Goal: Task Accomplishment & Management: Manage account settings

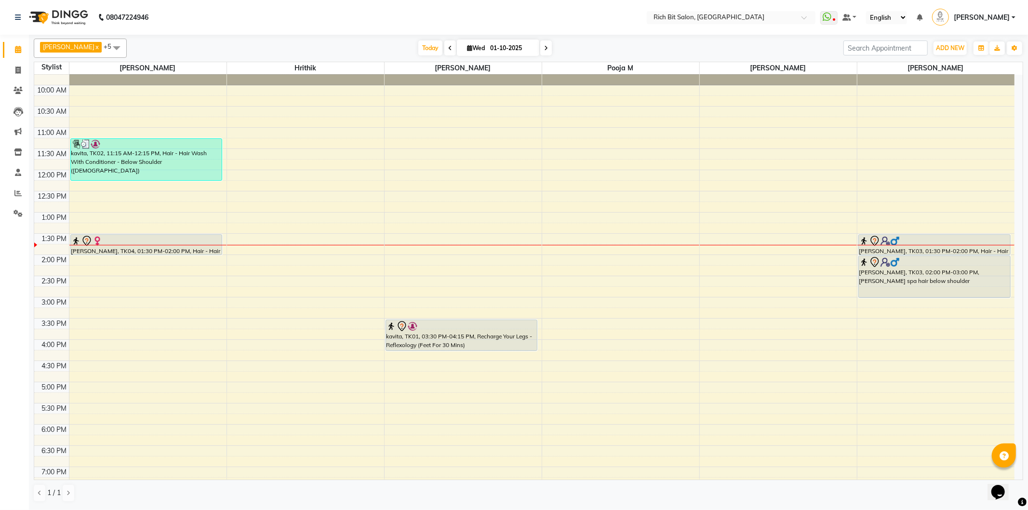
scroll to position [31, 0]
click at [448, 45] on icon at bounding box center [450, 48] width 4 height 6
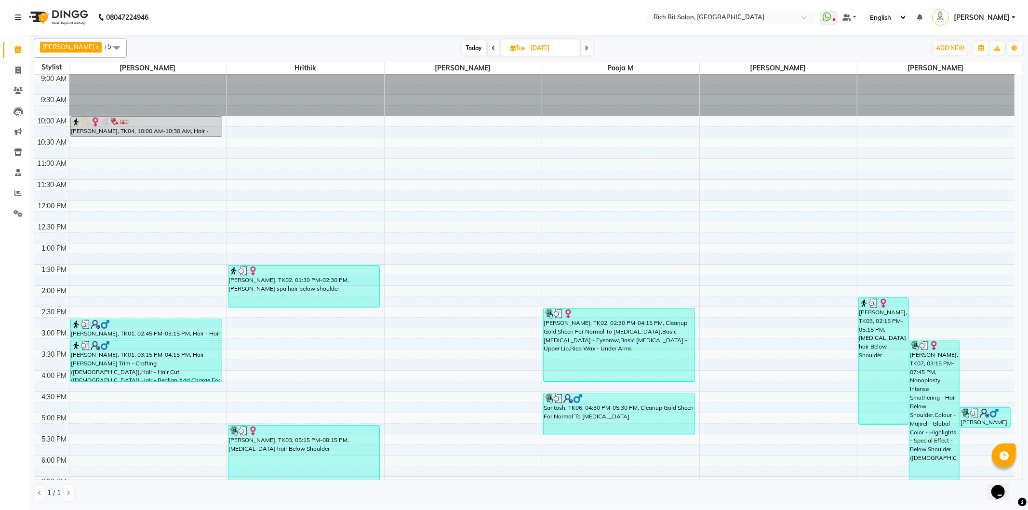
scroll to position [0, 0]
click at [585, 47] on icon at bounding box center [587, 48] width 4 height 6
type input "01-10-2025"
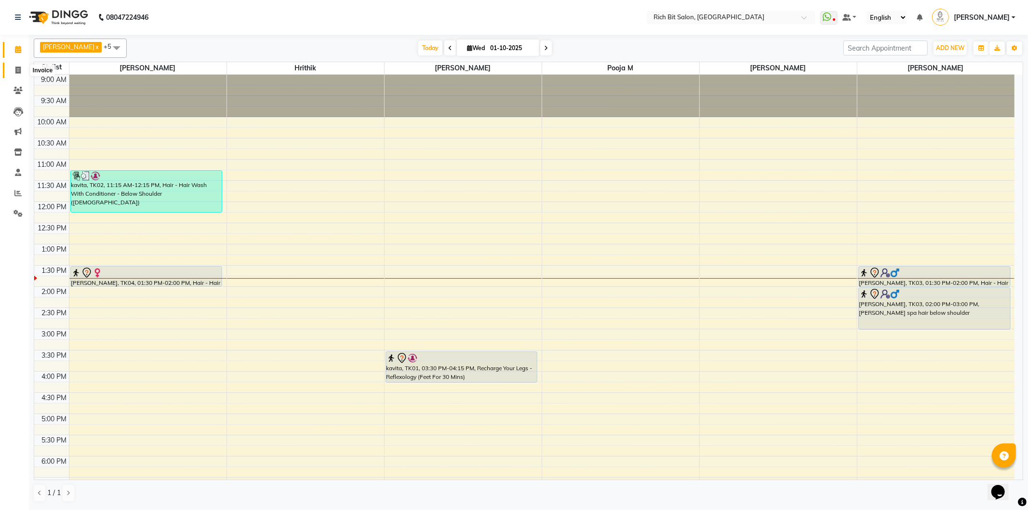
click at [14, 65] on span at bounding box center [18, 70] width 17 height 11
select select "service"
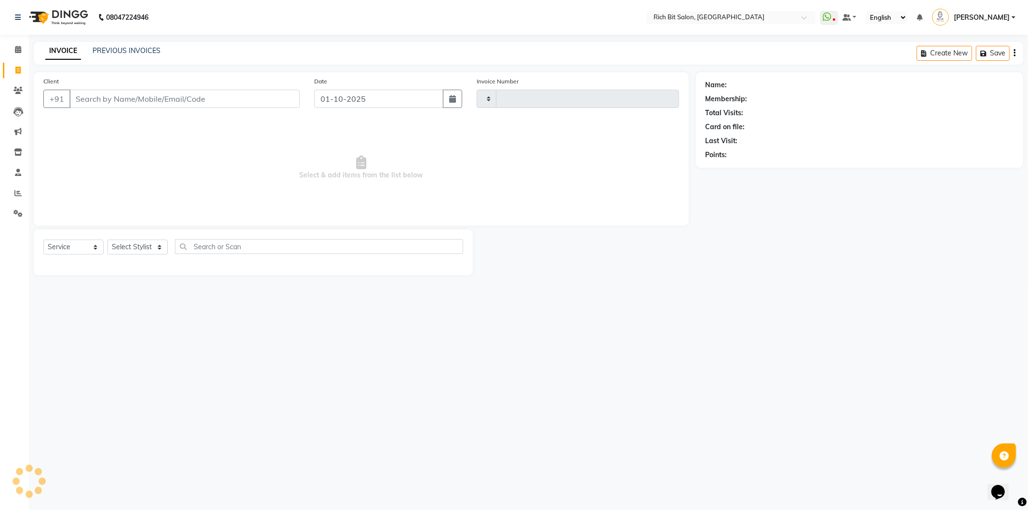
type input "1282"
select select "609"
click at [131, 246] on select "Select Stylist [PERSON_NAME] [MEDICAL_DATA][PERSON_NAME] Pooja m Reception 1 Re…" at bounding box center [138, 247] width 60 height 15
select select "12878"
click at [108, 240] on select "Select Stylist [PERSON_NAME] [MEDICAL_DATA][PERSON_NAME] Pooja m Reception 1 Re…" at bounding box center [138, 247] width 60 height 15
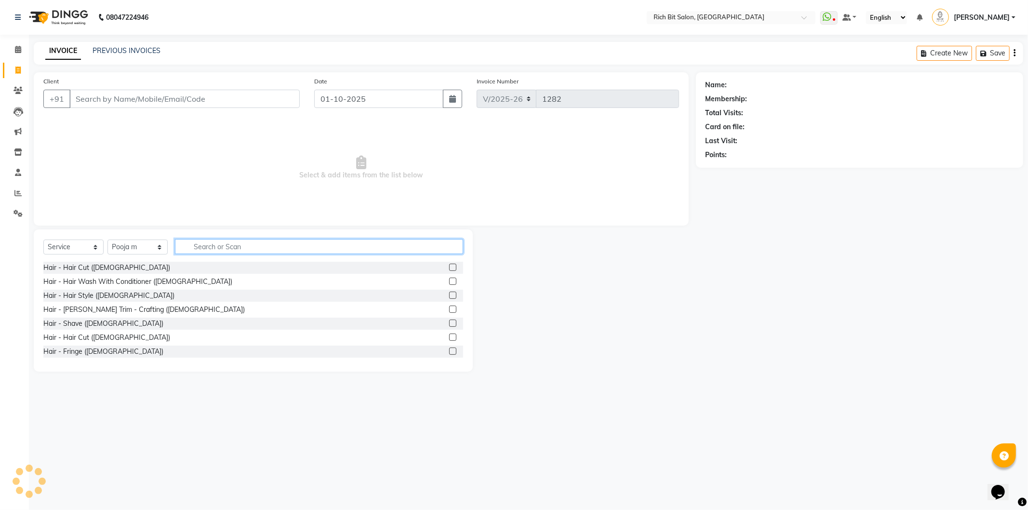
click at [253, 248] on input "text" at bounding box center [319, 246] width 288 height 15
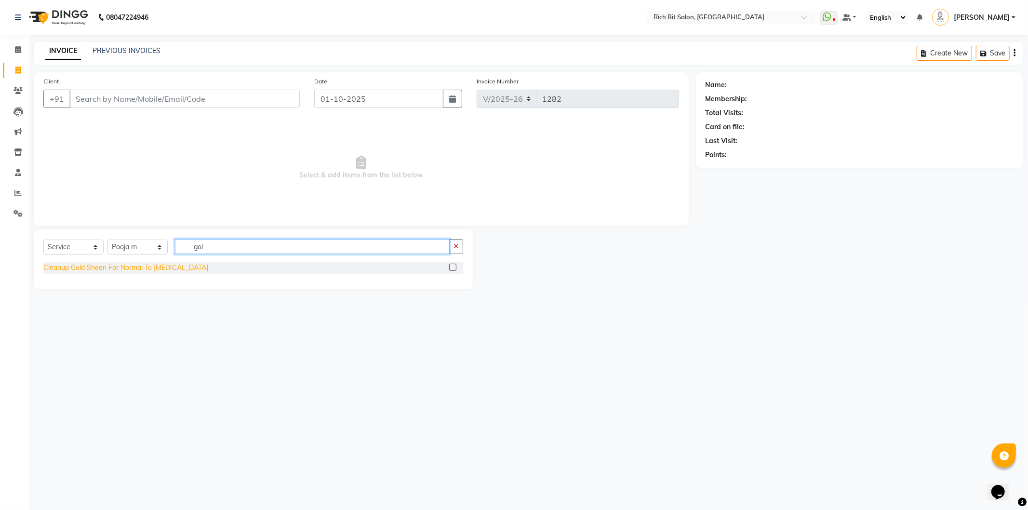
type input "gol"
click at [148, 269] on div "Cleanup Gold Sheen For Normal To [MEDICAL_DATA]" at bounding box center [125, 268] width 165 height 10
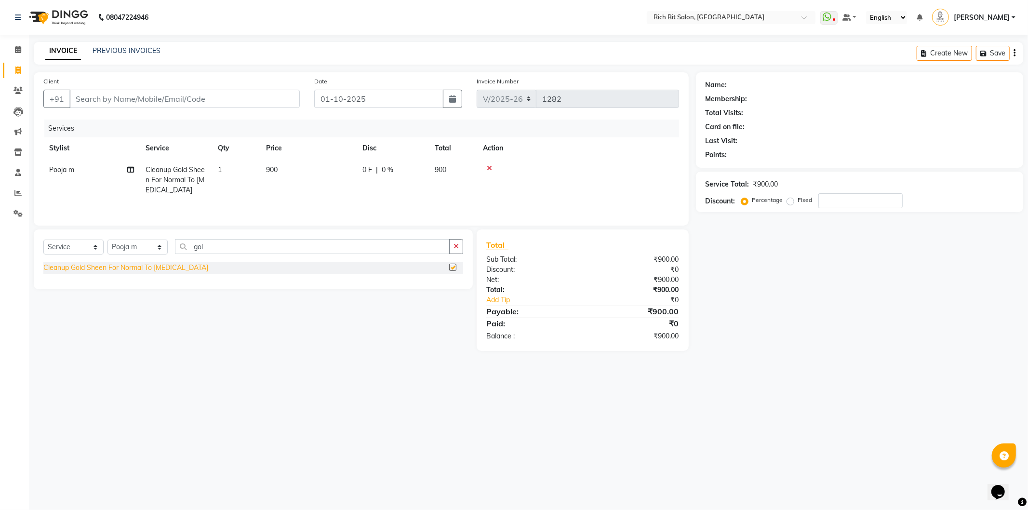
checkbox input "false"
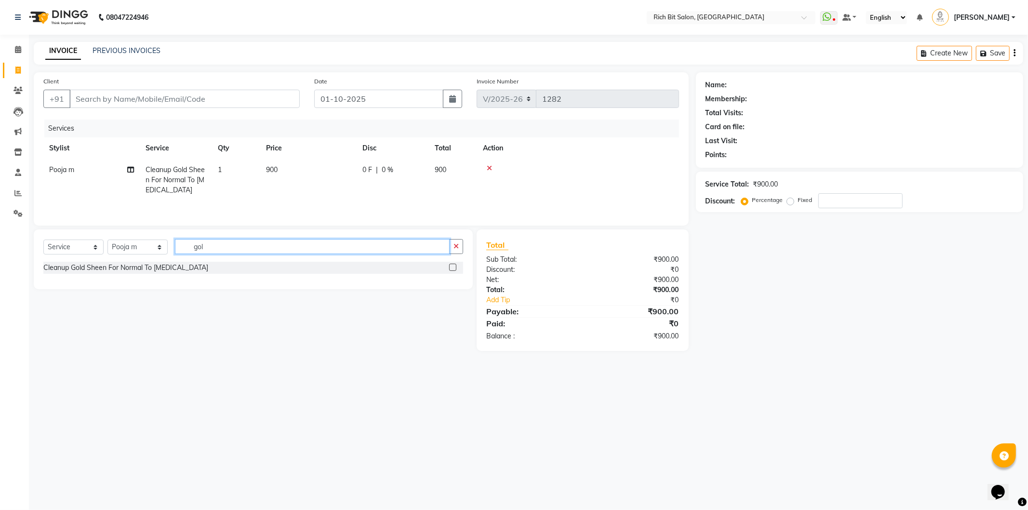
click at [233, 244] on input "gol" at bounding box center [312, 246] width 275 height 15
type input "g"
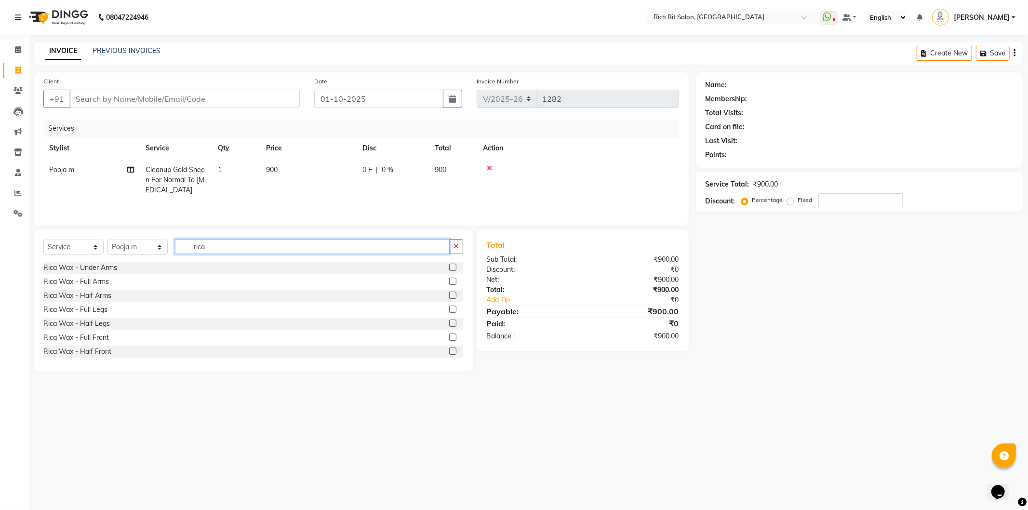
click at [238, 251] on input "rica" at bounding box center [312, 246] width 275 height 15
type input "rica"
click at [97, 281] on div "Rica Wax - Full Arms" at bounding box center [76, 282] width 66 height 10
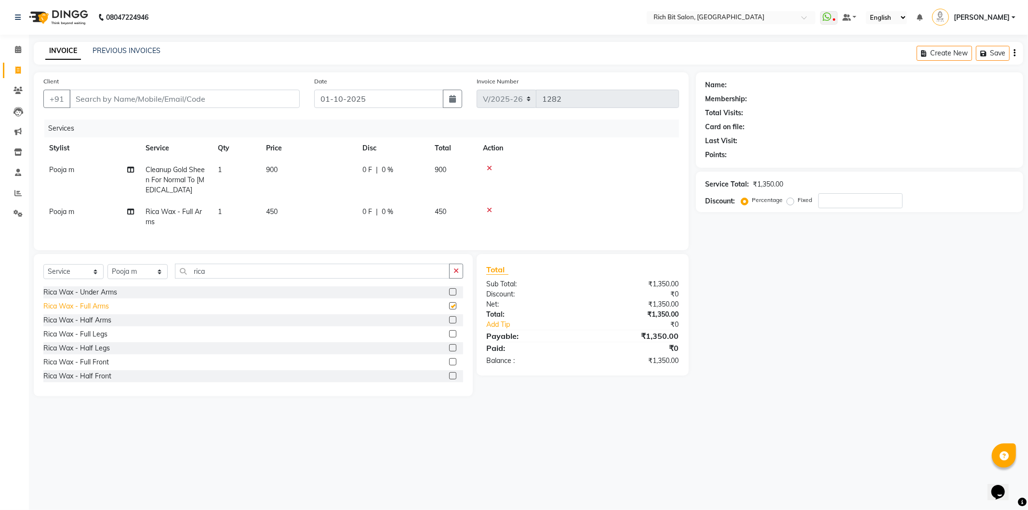
checkbox input "false"
click at [256, 275] on input "rica" at bounding box center [312, 271] width 275 height 15
type input "r"
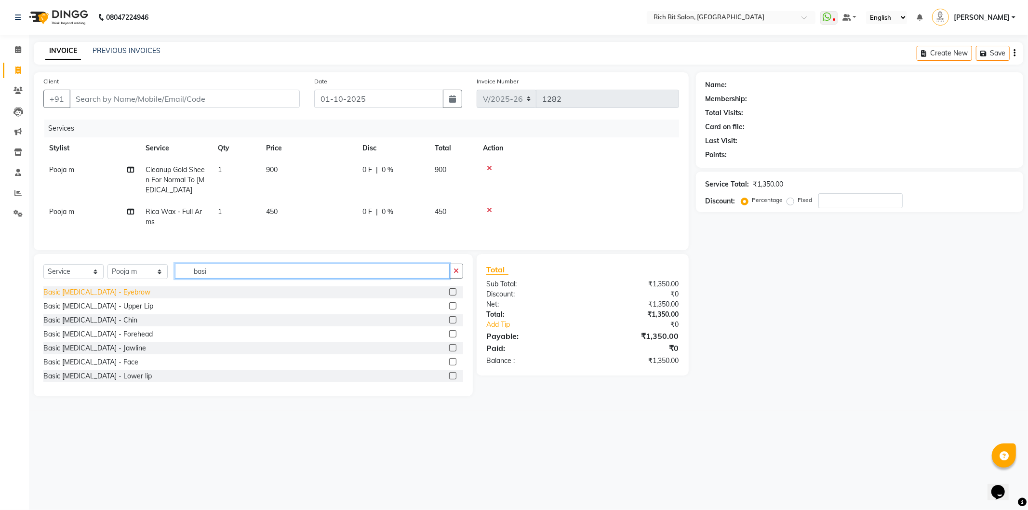
type input "basi"
click at [116, 297] on div "Basic [MEDICAL_DATA] - Eyebrow" at bounding box center [96, 292] width 107 height 10
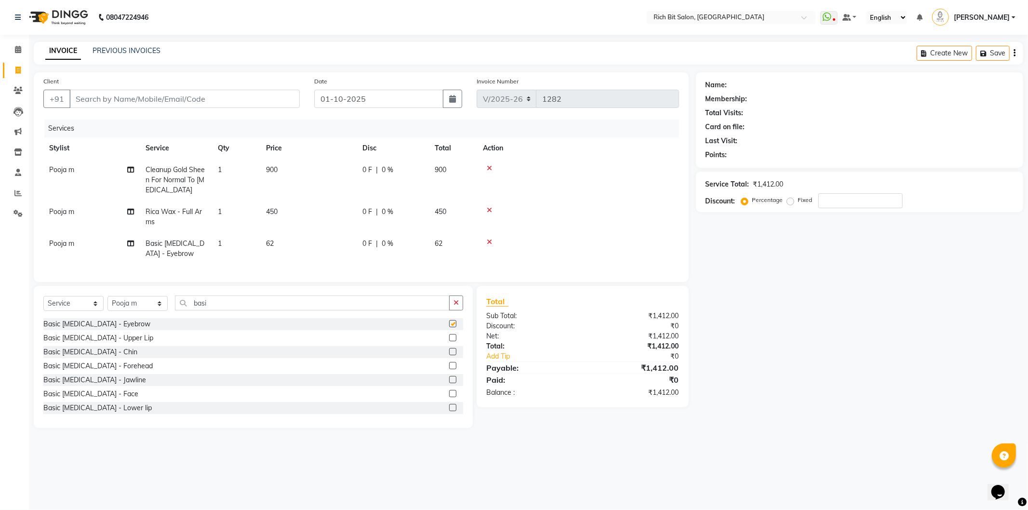
checkbox input "false"
click at [124, 371] on div "Basic [MEDICAL_DATA] - Forehead" at bounding box center [97, 366] width 109 height 10
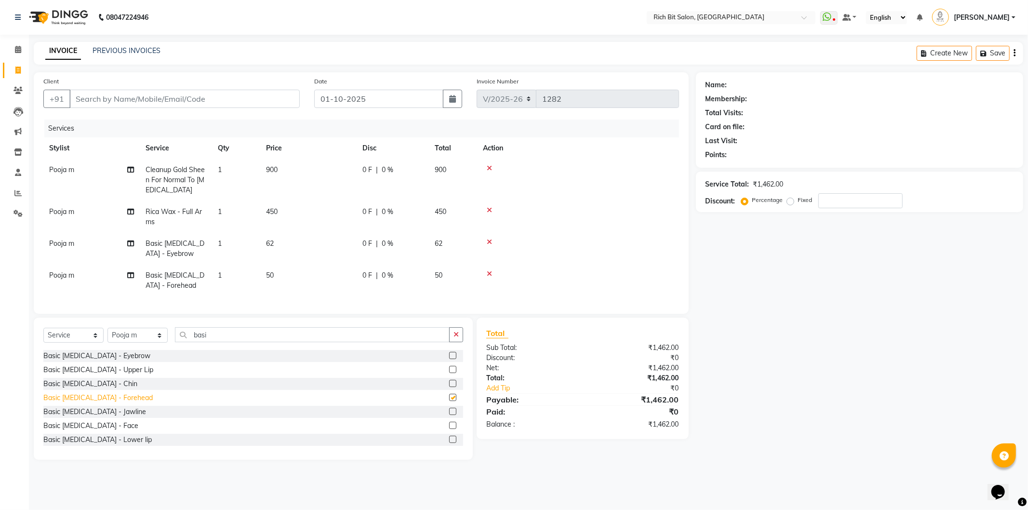
checkbox input "false"
click at [237, 95] on input "Client" at bounding box center [184, 99] width 230 height 18
click at [146, 104] on input "Client" at bounding box center [184, 99] width 230 height 18
type input "8"
type input "0"
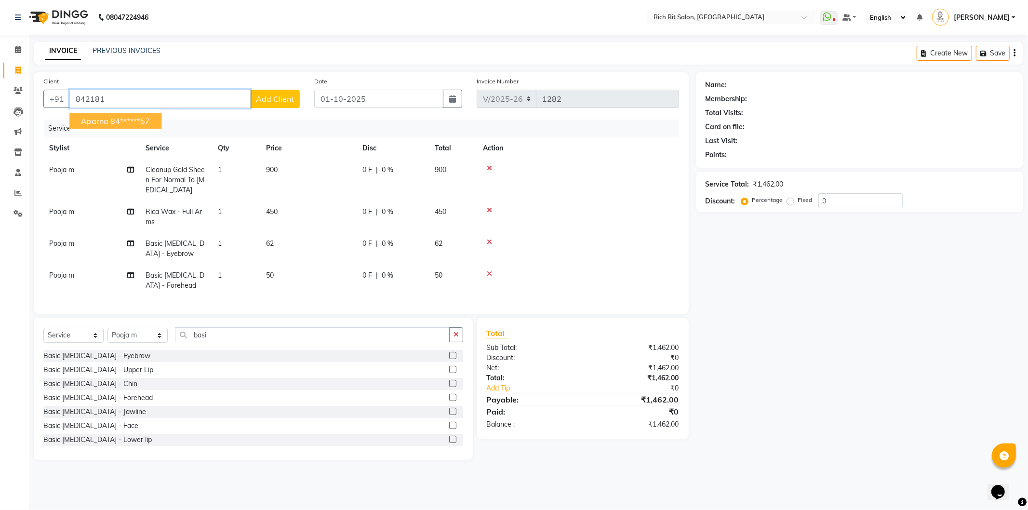
click at [103, 122] on span "Aparna" at bounding box center [94, 121] width 27 height 10
type input "84******57"
select select "1: Object"
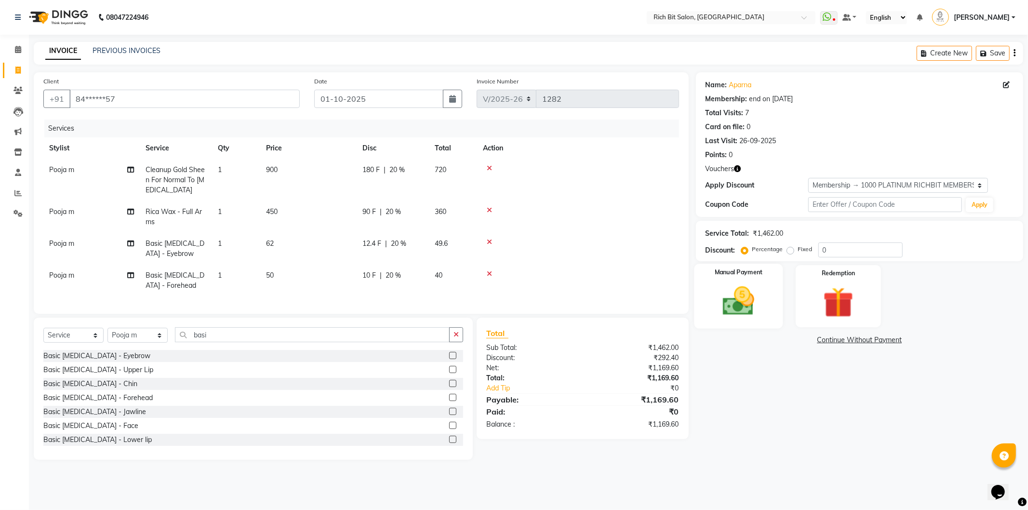
click at [744, 292] on img at bounding box center [739, 301] width 52 height 37
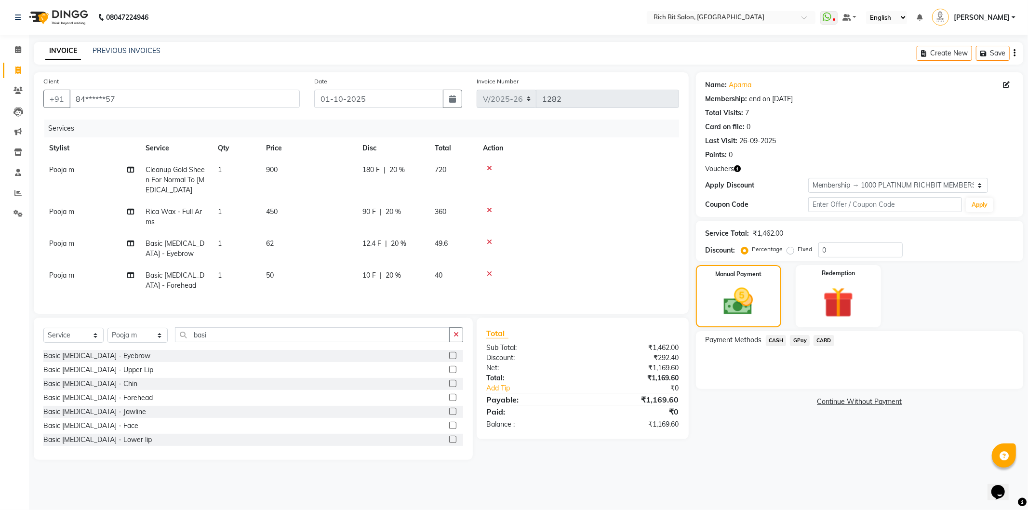
click at [794, 339] on span "GPay" at bounding box center [800, 340] width 20 height 11
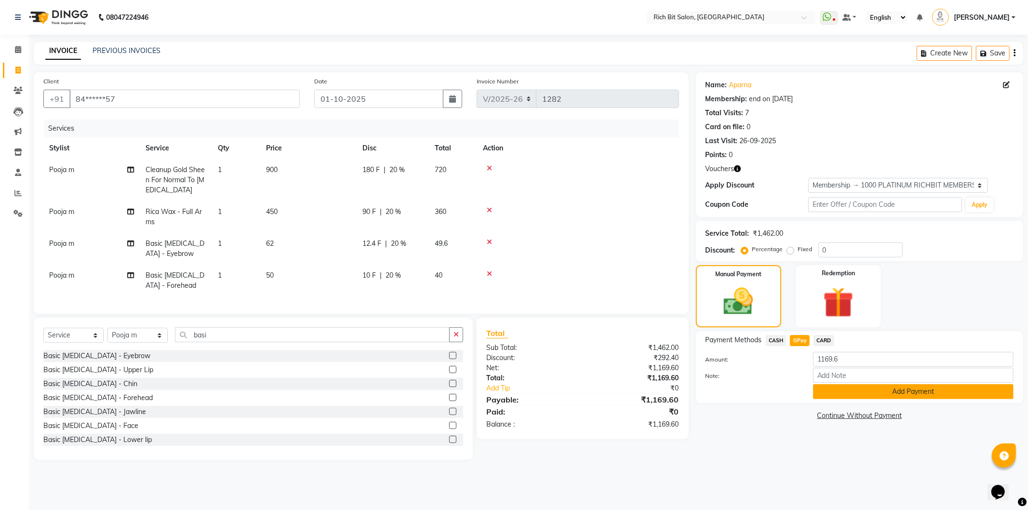
click at [840, 392] on button "Add Payment" at bounding box center [913, 391] width 201 height 15
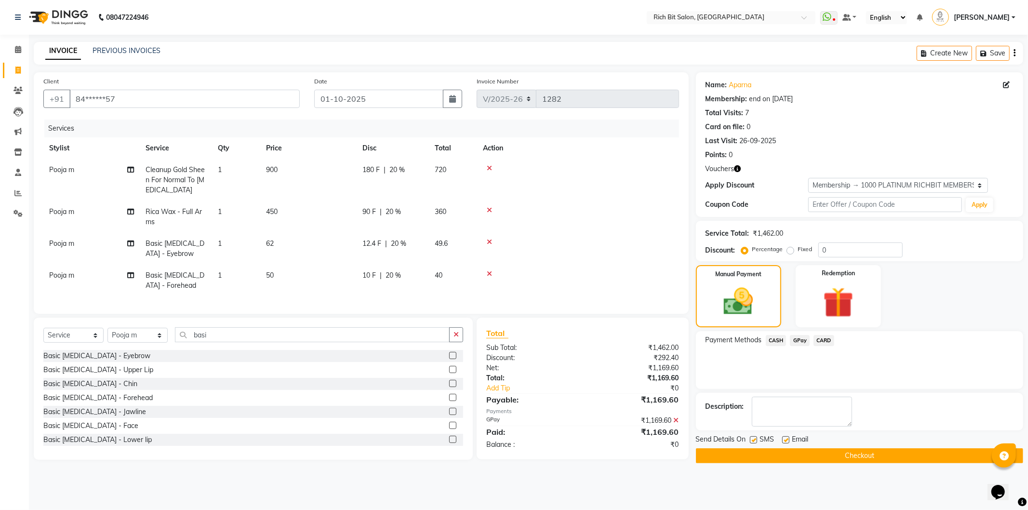
click at [850, 460] on button "Checkout" at bounding box center [859, 455] width 327 height 15
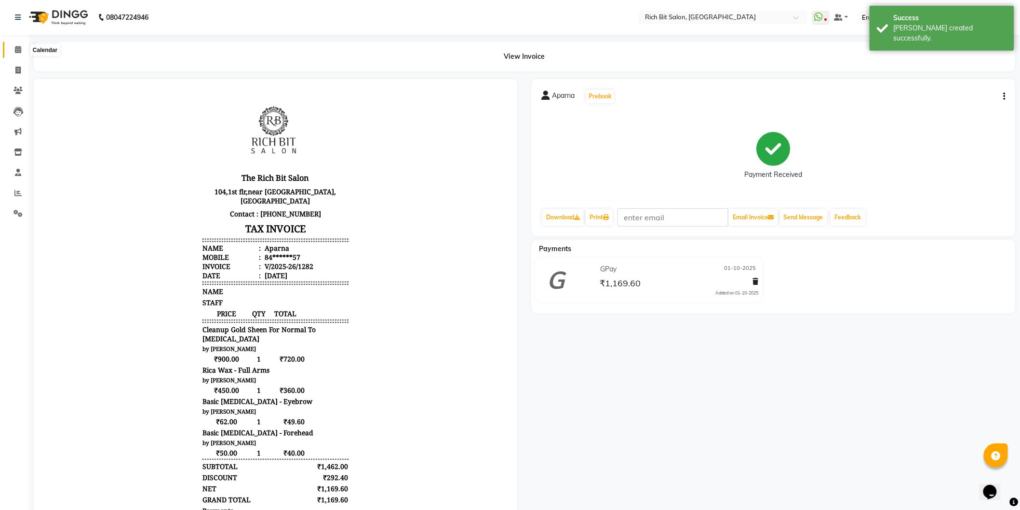
click at [16, 50] on icon at bounding box center [18, 49] width 6 height 7
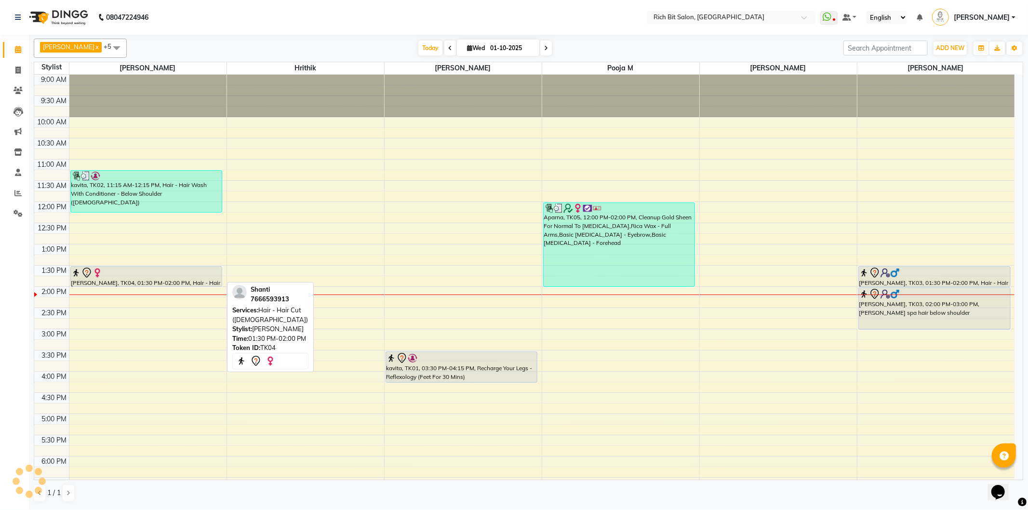
click at [196, 277] on div at bounding box center [146, 273] width 150 height 12
select select "7"
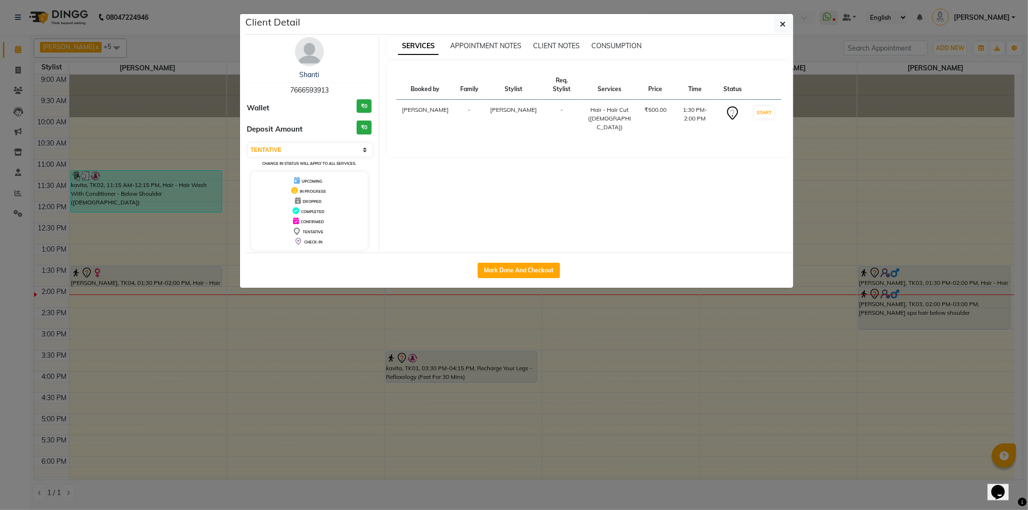
click at [306, 56] on img at bounding box center [309, 51] width 29 height 29
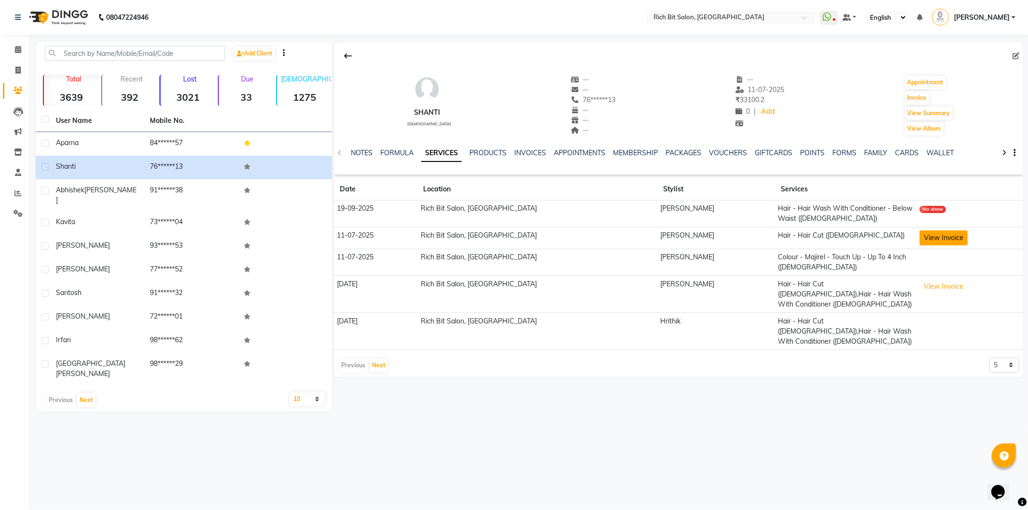
click at [920, 237] on button "View Invoice" at bounding box center [944, 237] width 48 height 15
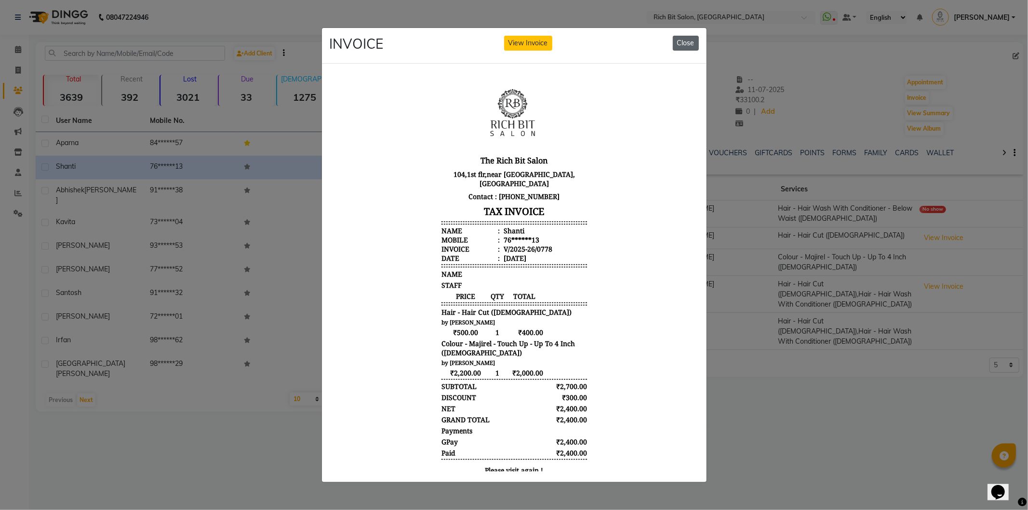
click at [687, 39] on button "Close" at bounding box center [686, 43] width 26 height 15
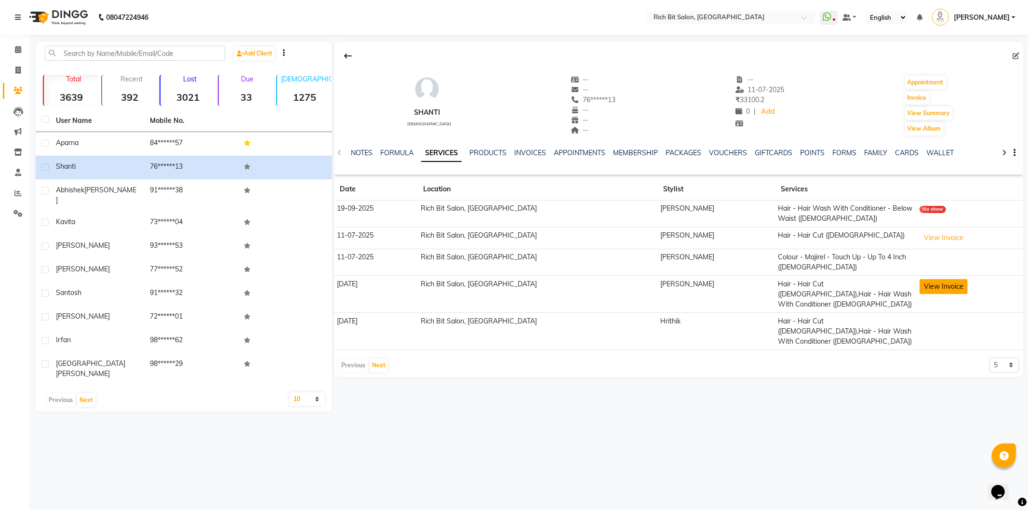
click at [923, 283] on button "View Invoice" at bounding box center [944, 286] width 48 height 15
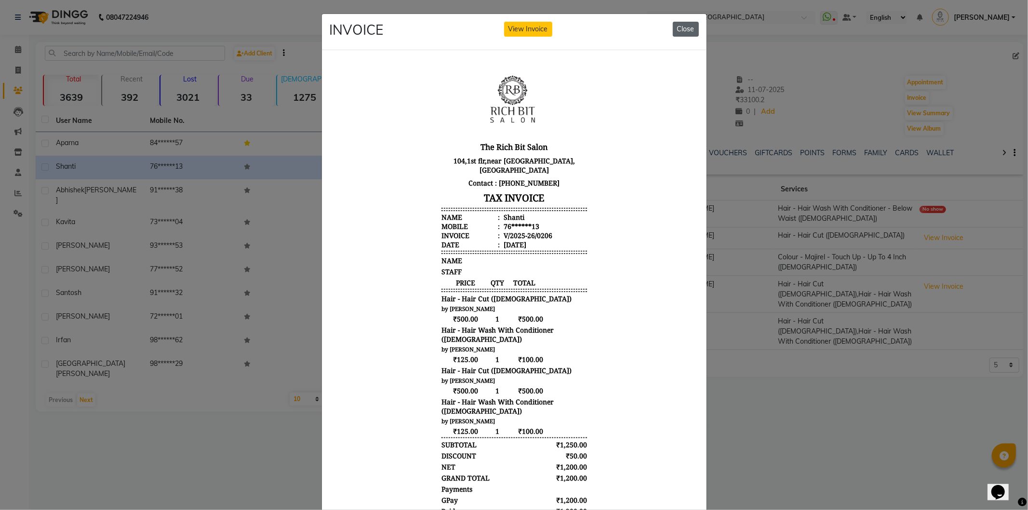
click at [677, 27] on button "Close" at bounding box center [686, 29] width 26 height 15
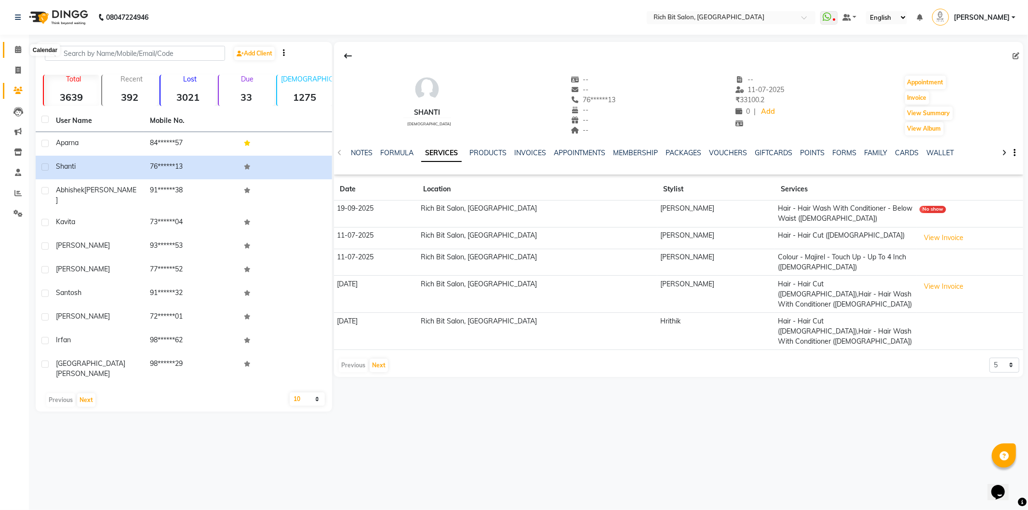
click at [15, 47] on icon at bounding box center [18, 49] width 6 height 7
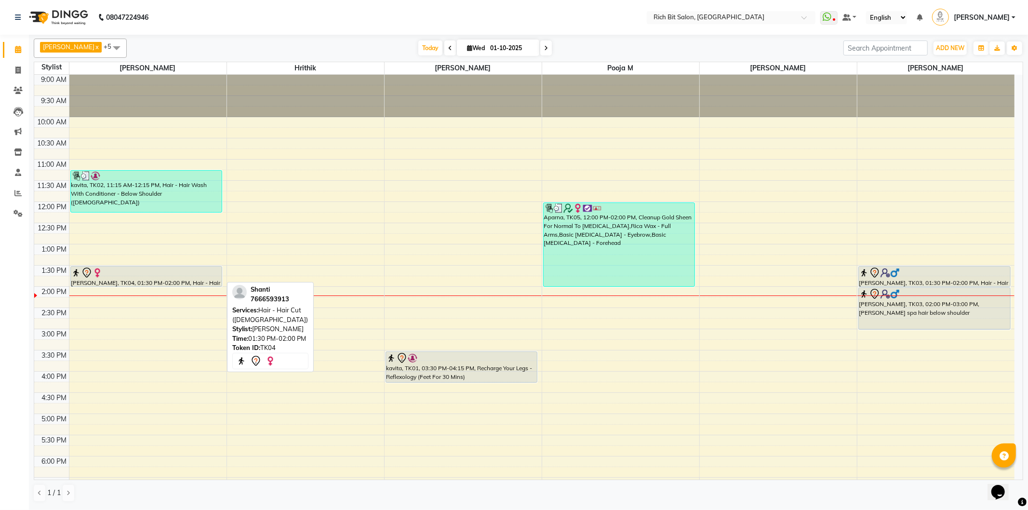
click at [169, 283] on div "[PERSON_NAME], TK04, 01:30 PM-02:00 PM, Hair - Hair Cut ([DEMOGRAPHIC_DATA])" at bounding box center [146, 277] width 151 height 20
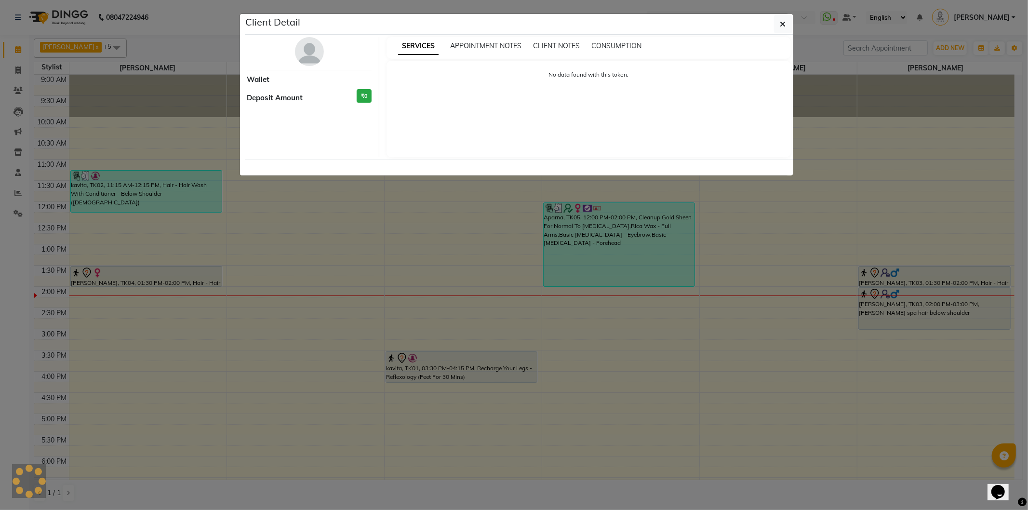
select select "7"
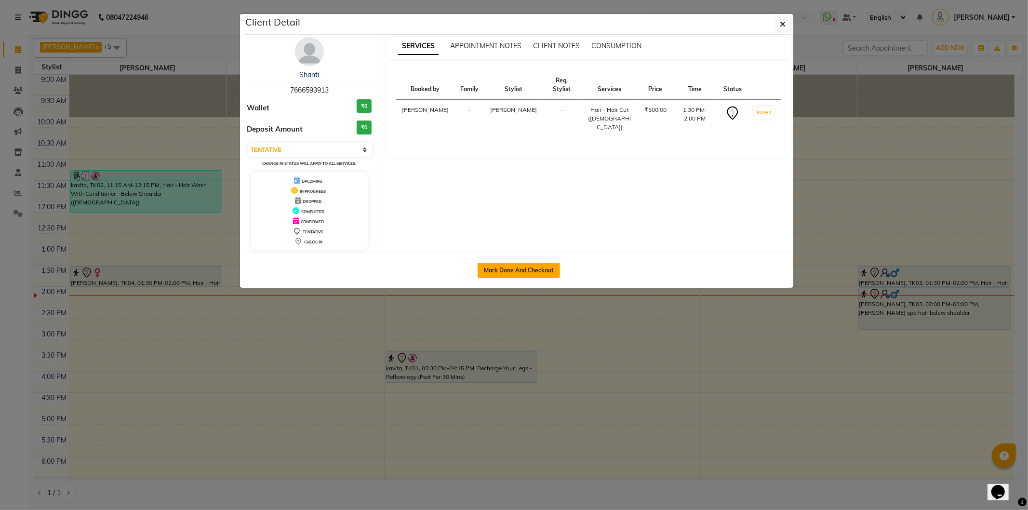
click at [500, 267] on button "Mark Done And Checkout" at bounding box center [519, 270] width 82 height 15
select select "609"
select select "service"
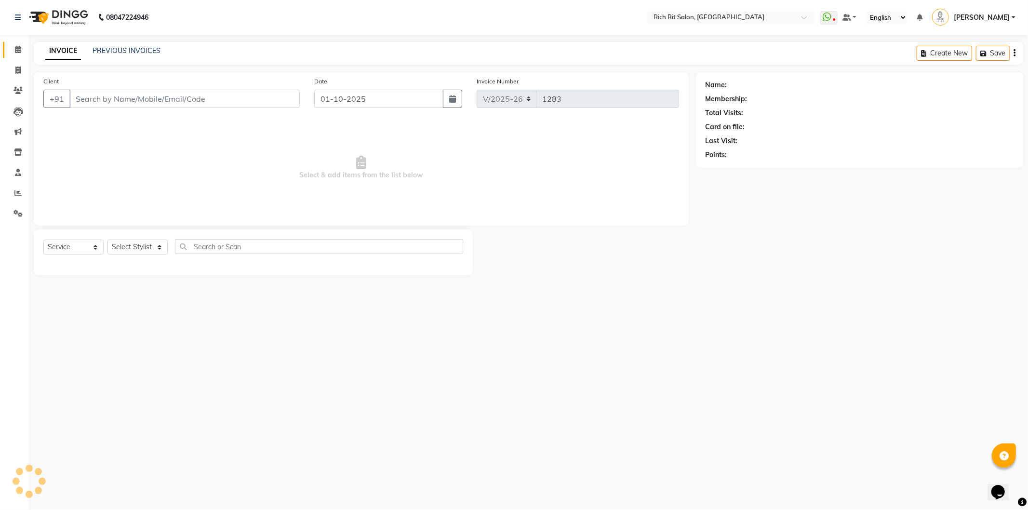
type input "76******13"
select select "8677"
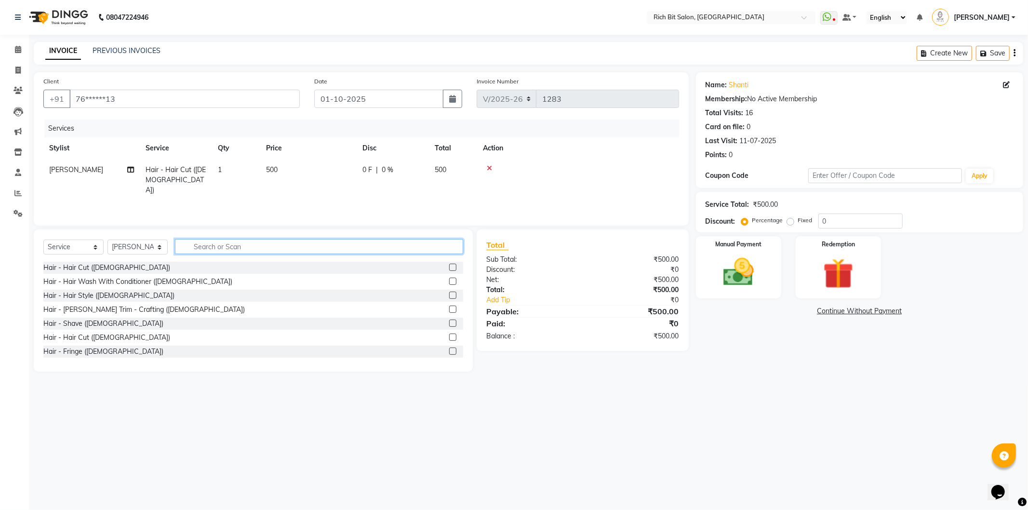
click at [219, 246] on input "text" at bounding box center [319, 246] width 288 height 15
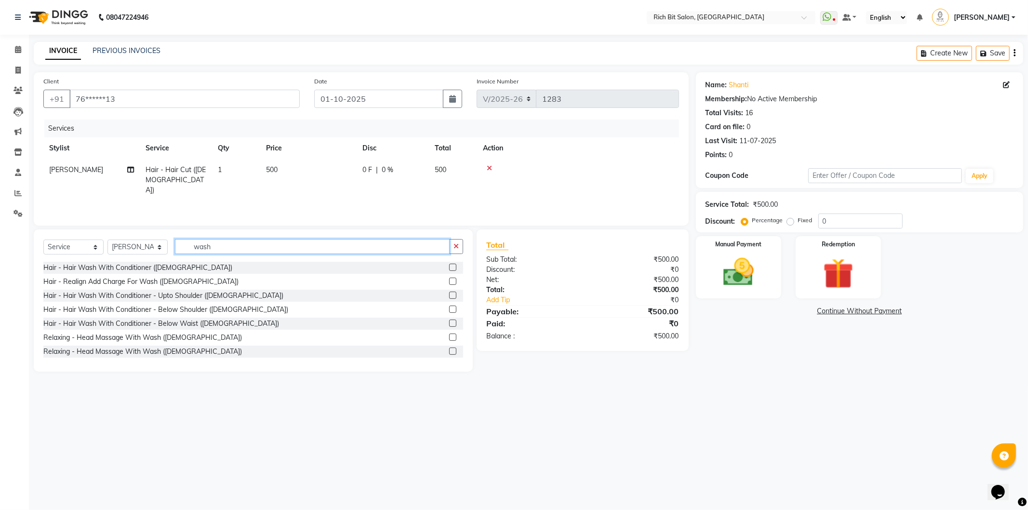
type input "wash"
click at [449, 310] on label at bounding box center [452, 309] width 7 height 7
click at [449, 310] on input "checkbox" at bounding box center [452, 310] width 6 height 6
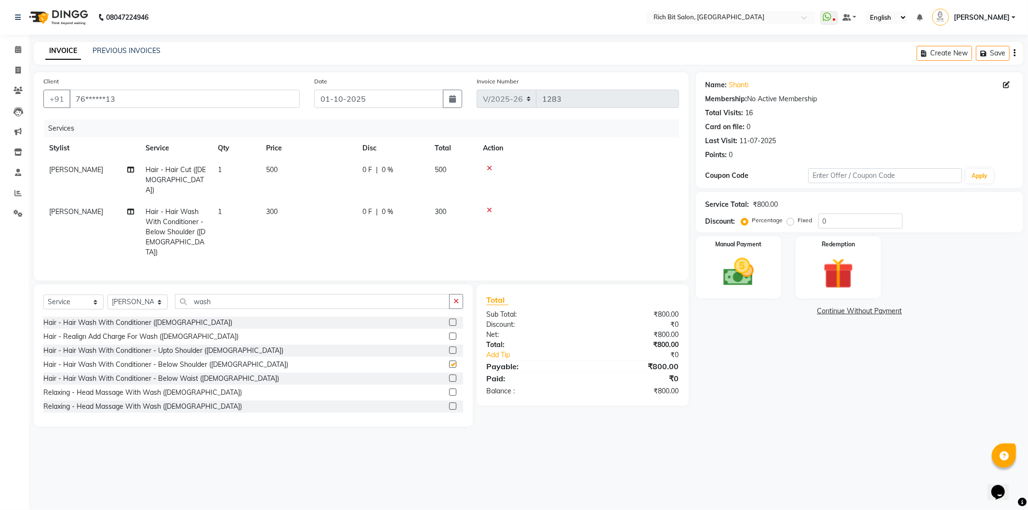
checkbox input "false"
click at [386, 207] on span "0 %" at bounding box center [388, 212] width 12 height 10
select select "8677"
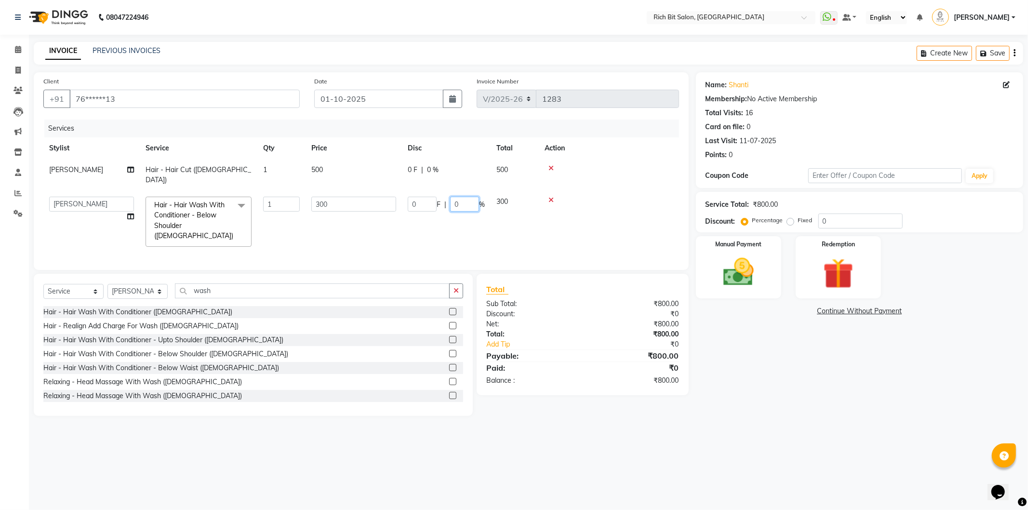
click at [469, 197] on input "0" at bounding box center [464, 204] width 29 height 15
type input "020"
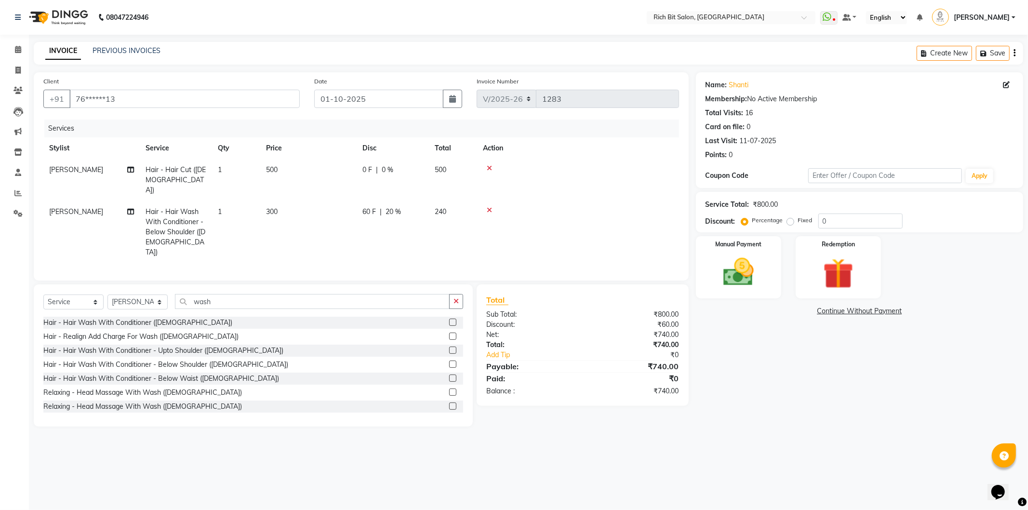
click at [459, 217] on tr "[PERSON_NAME] Hair - Hair Wash With Conditioner - Below Shoulder ([DEMOGRAPHIC_…" at bounding box center [361, 232] width 636 height 62
click at [387, 207] on span "20 %" at bounding box center [393, 212] width 15 height 10
select select "8677"
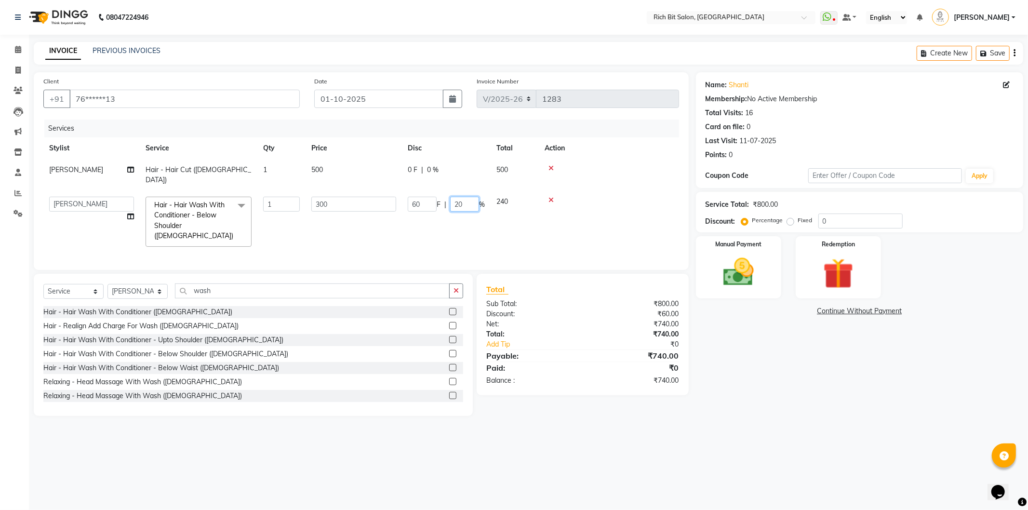
click at [469, 197] on input "20" at bounding box center [464, 204] width 29 height 15
type input "2"
click at [441, 220] on tr "[PERSON_NAME] [MEDICAL_DATA][PERSON_NAME] Pooja m Reception 1 Reception 2 [PERS…" at bounding box center [361, 222] width 636 height 62
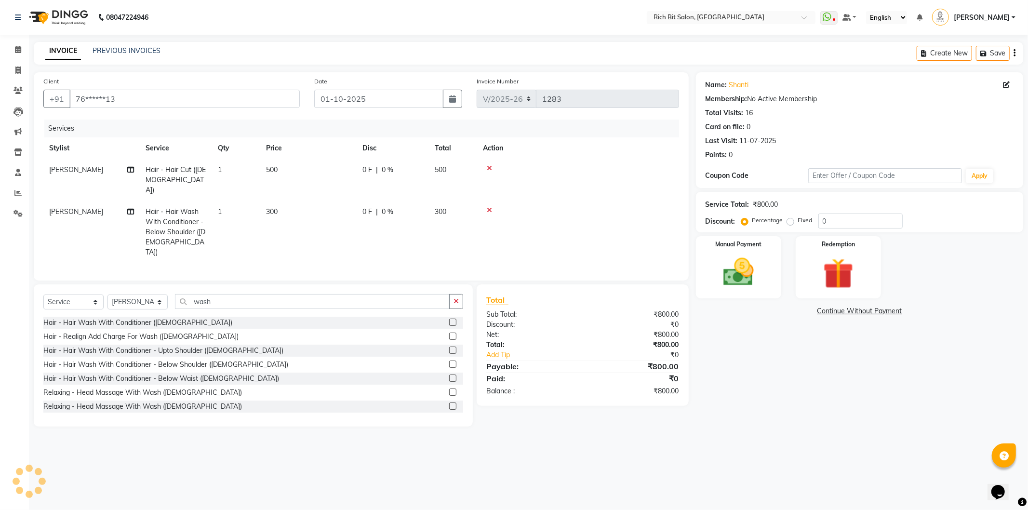
click at [377, 207] on span "|" at bounding box center [377, 212] width 2 height 10
select select "8677"
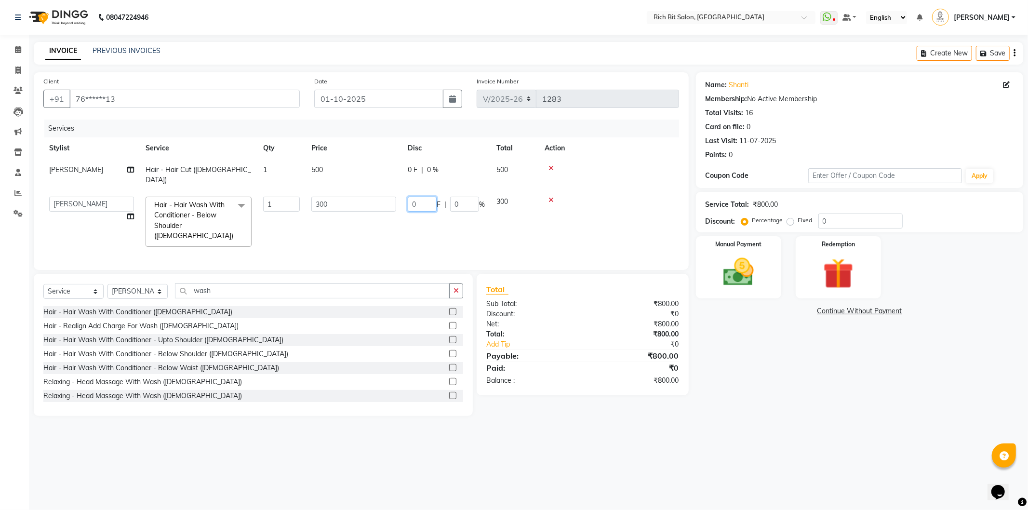
click at [418, 197] on input "0" at bounding box center [422, 204] width 29 height 15
type input "0200"
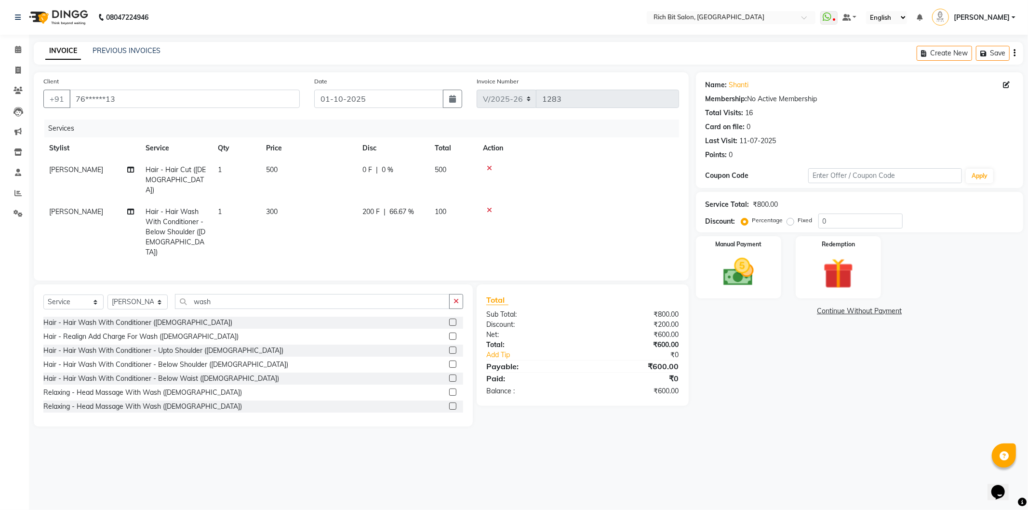
click at [422, 213] on td "200 F | 66.67 %" at bounding box center [393, 232] width 72 height 62
select select "8677"
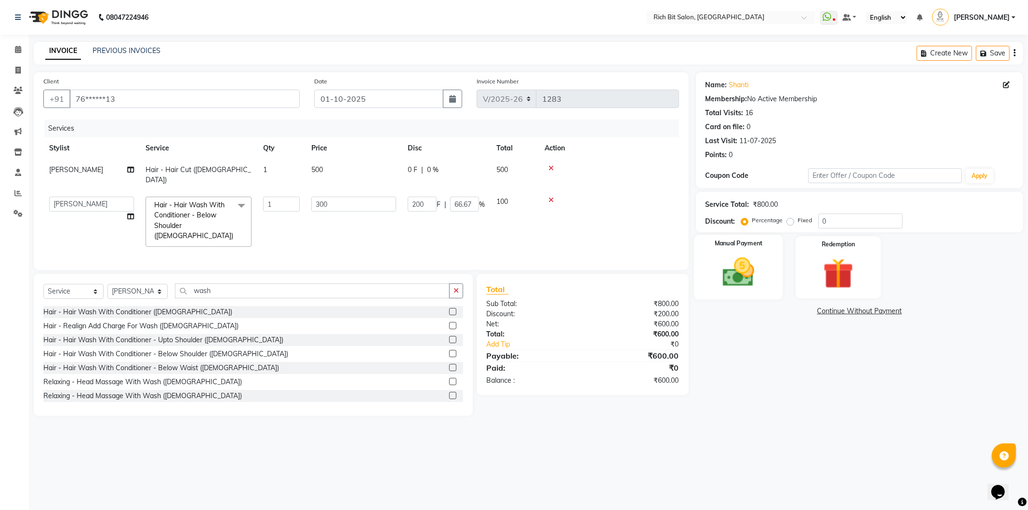
click at [730, 269] on img at bounding box center [739, 272] width 52 height 37
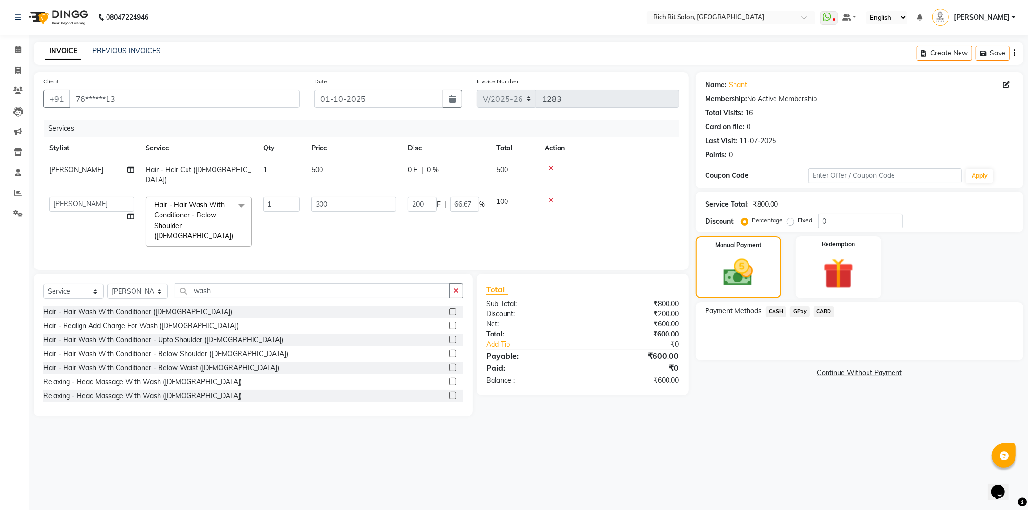
click at [796, 309] on span "GPay" at bounding box center [800, 311] width 20 height 11
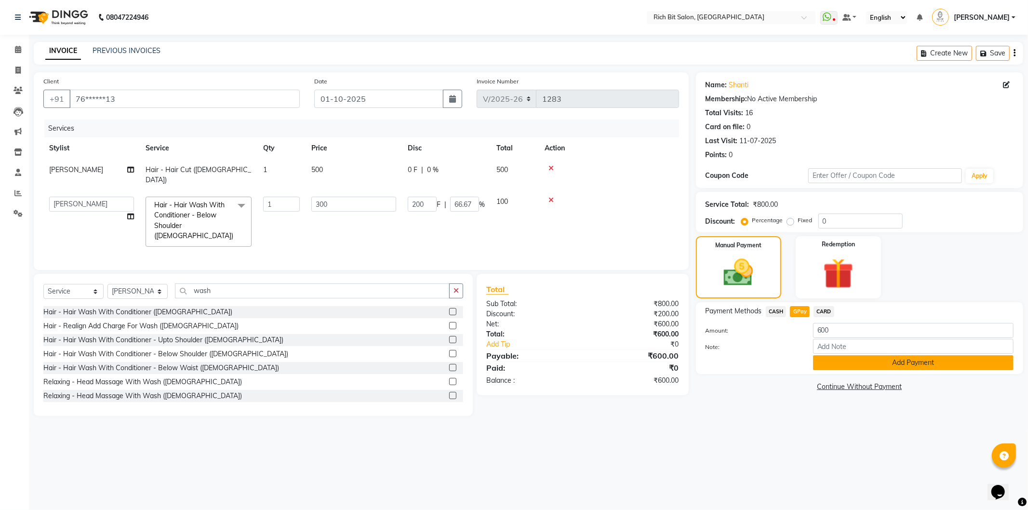
click at [825, 366] on button "Add Payment" at bounding box center [913, 362] width 201 height 15
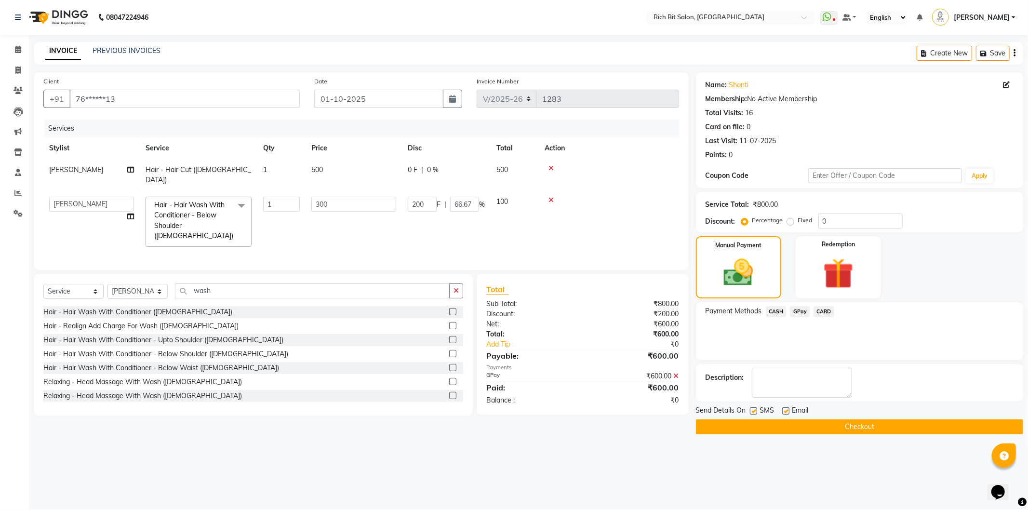
click at [818, 422] on button "Checkout" at bounding box center [859, 426] width 327 height 15
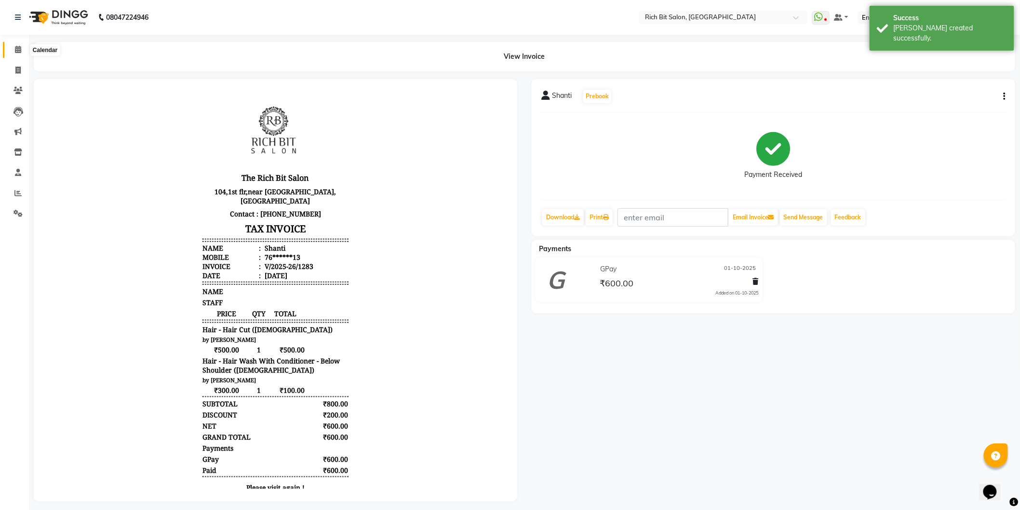
click at [13, 47] on span at bounding box center [18, 49] width 17 height 11
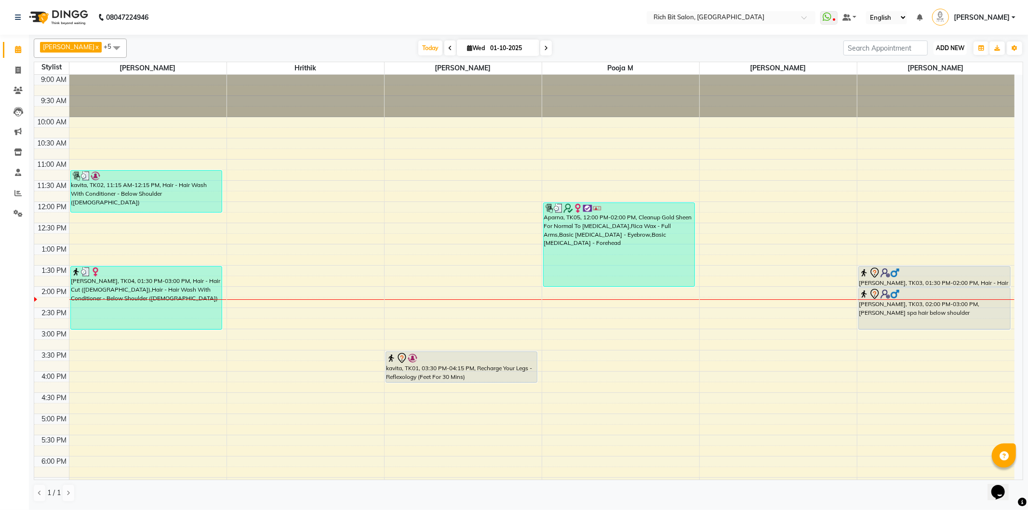
click at [948, 45] on span "ADD NEW" at bounding box center [950, 47] width 28 height 7
click at [938, 64] on button "Add Appointment" at bounding box center [928, 66] width 76 height 13
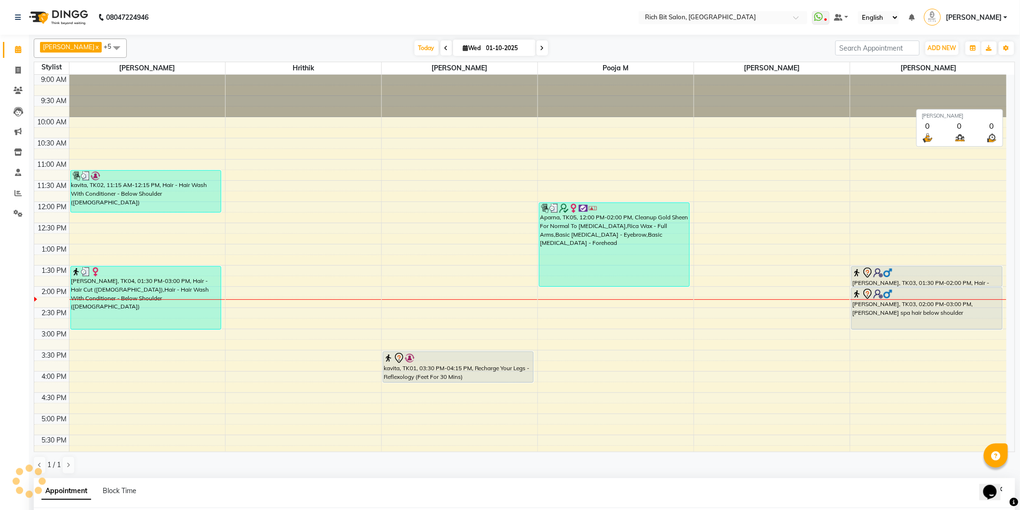
select select "tentative"
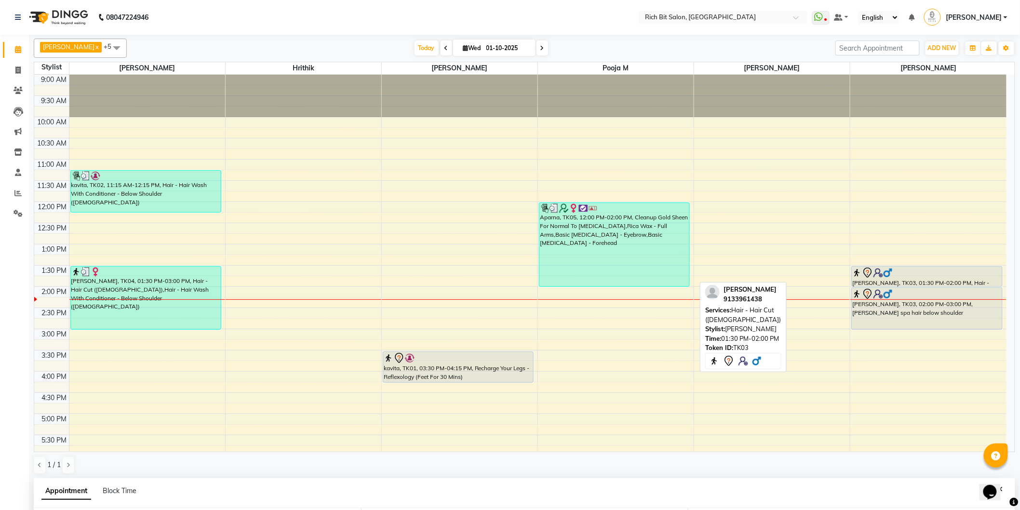
select select "600"
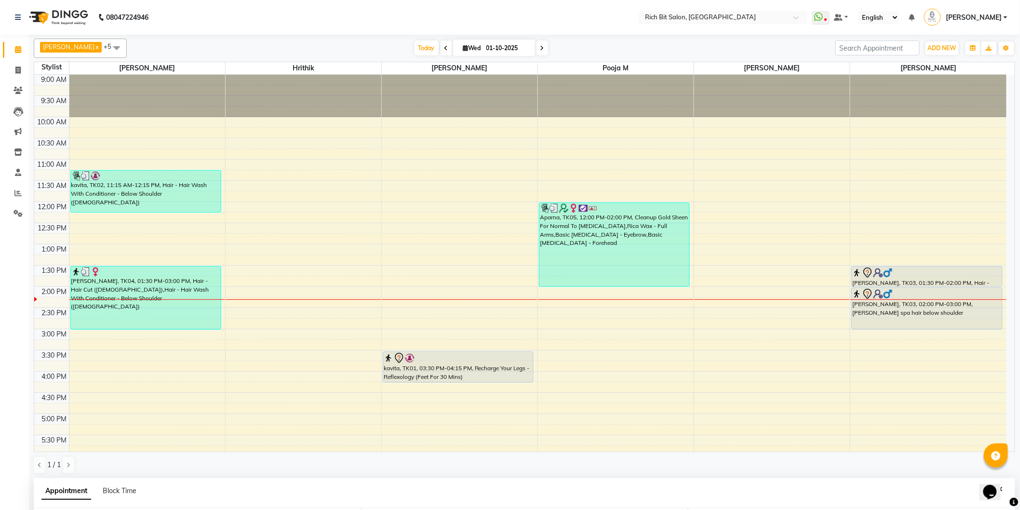
scroll to position [187, 0]
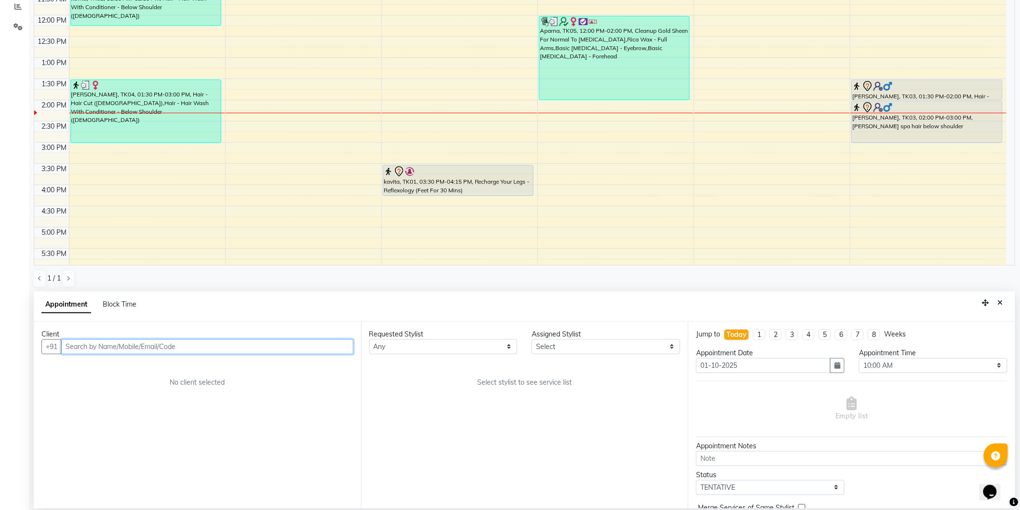
click at [134, 350] on input "text" at bounding box center [207, 346] width 292 height 15
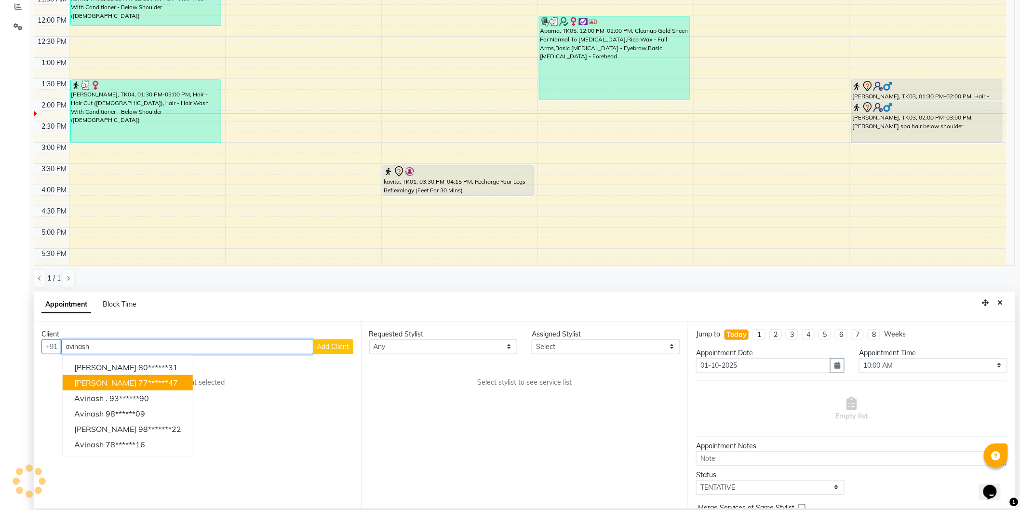
click at [146, 378] on ngb-highlight "77******47" at bounding box center [158, 383] width 40 height 10
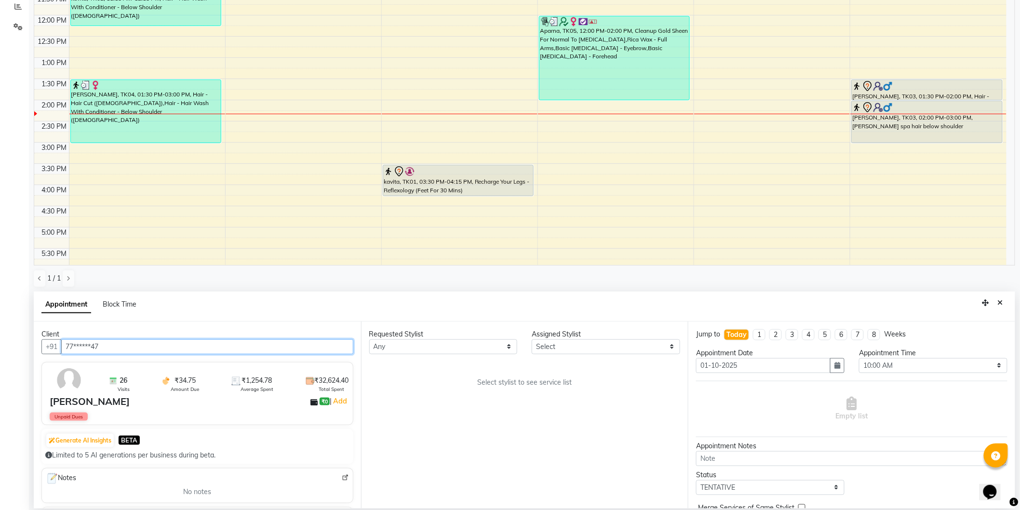
type input "77******47"
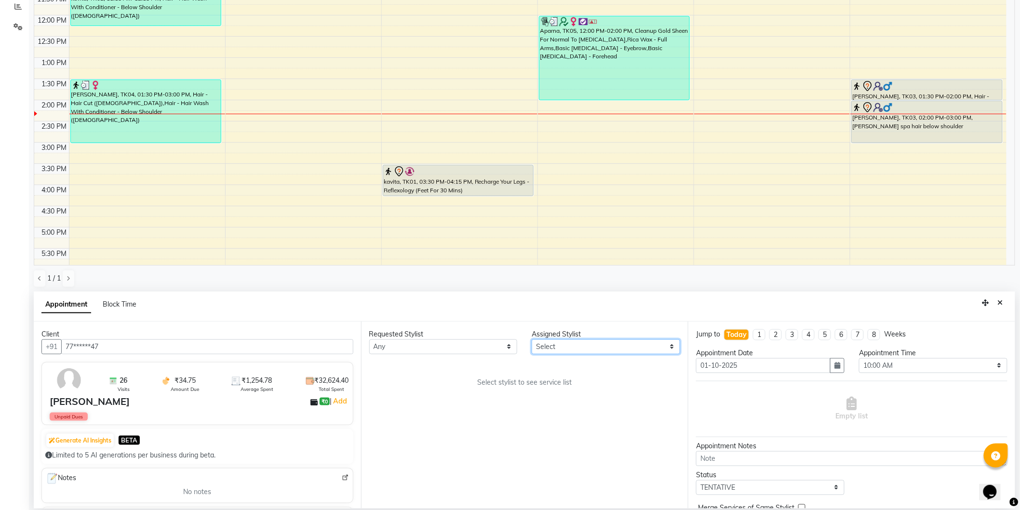
click at [563, 348] on select "Select [PERSON_NAME] [MEDICAL_DATA][PERSON_NAME] [PERSON_NAME] [PERSON_NAME]" at bounding box center [606, 346] width 148 height 15
select select "8677"
click at [532, 339] on select "Select [PERSON_NAME] [MEDICAL_DATA][PERSON_NAME] [PERSON_NAME] [PERSON_NAME]" at bounding box center [606, 346] width 148 height 15
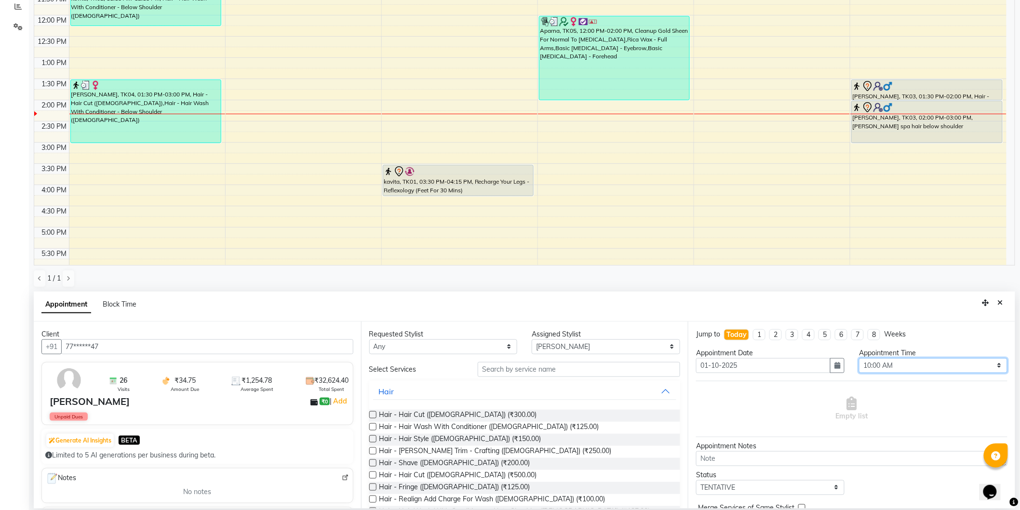
click at [870, 365] on select "Select 10:00 AM 10:15 AM 10:30 AM 10:45 AM 11:00 AM 11:15 AM 11:30 AM 11:45 AM …" at bounding box center [933, 365] width 148 height 15
select select "780"
click at [859, 358] on select "Select 10:00 AM 10:15 AM 10:30 AM 10:45 AM 11:00 AM 11:15 AM 11:30 AM 11:45 AM …" at bounding box center [933, 365] width 148 height 15
click at [446, 416] on span "Hair - Hair Cut ([DEMOGRAPHIC_DATA]) (₹300.00)" at bounding box center [458, 416] width 158 height 12
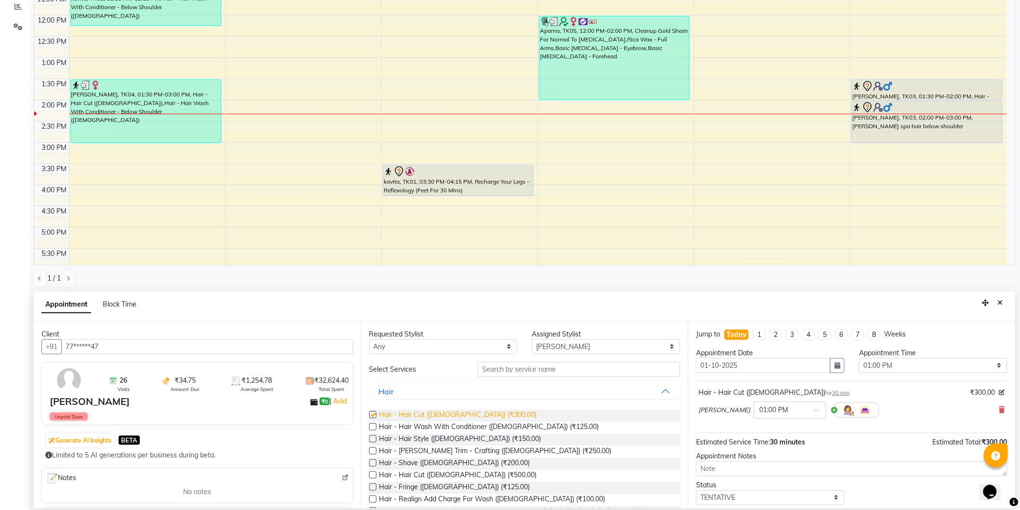
checkbox input "false"
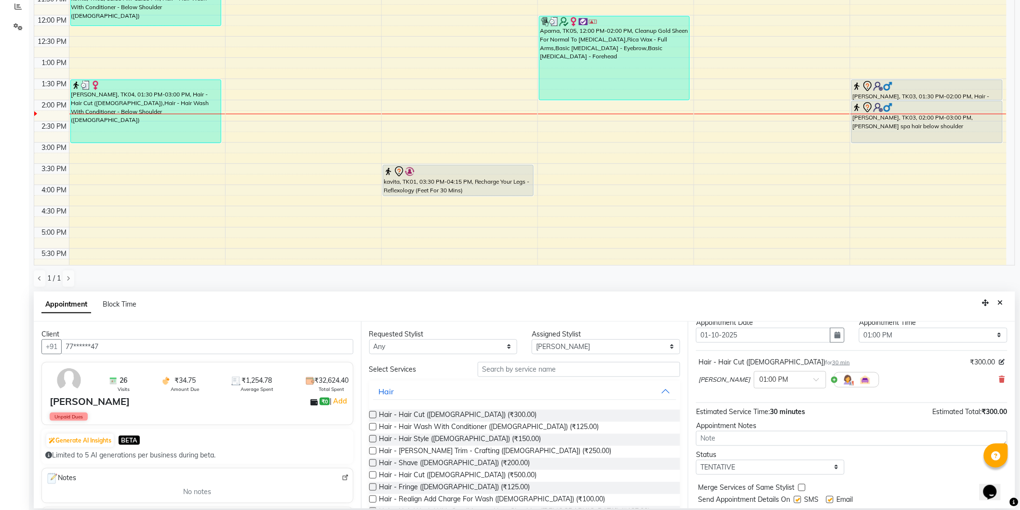
scroll to position [57, 0]
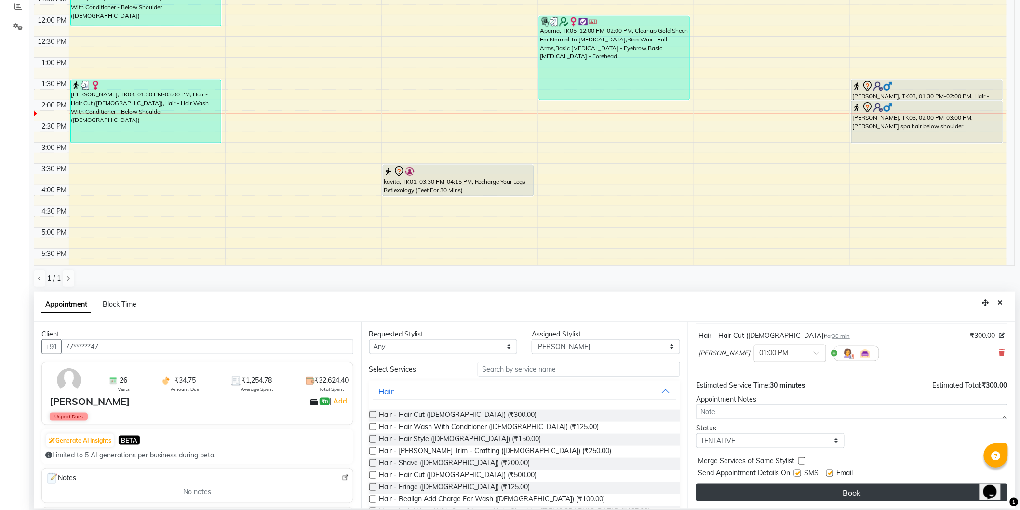
click at [825, 491] on button "Book" at bounding box center [851, 492] width 311 height 17
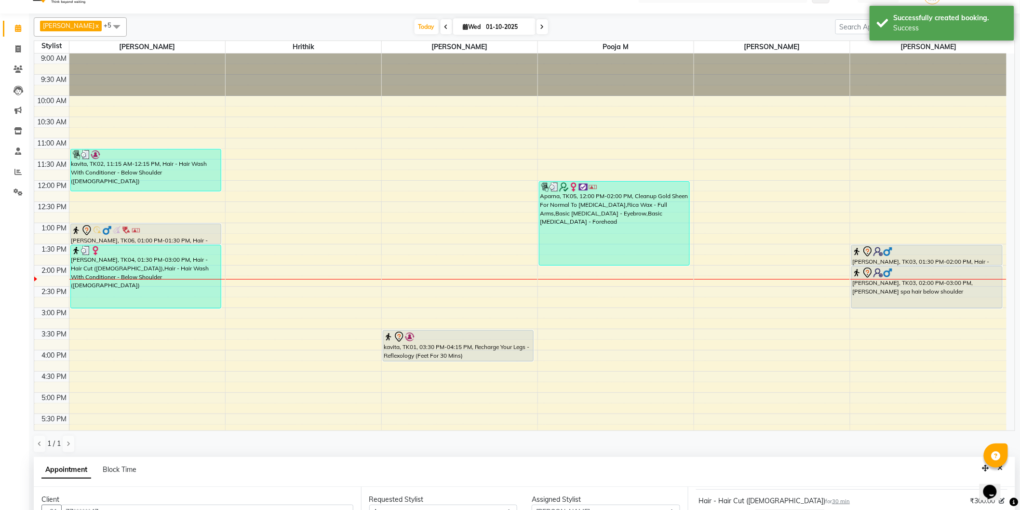
scroll to position [0, 0]
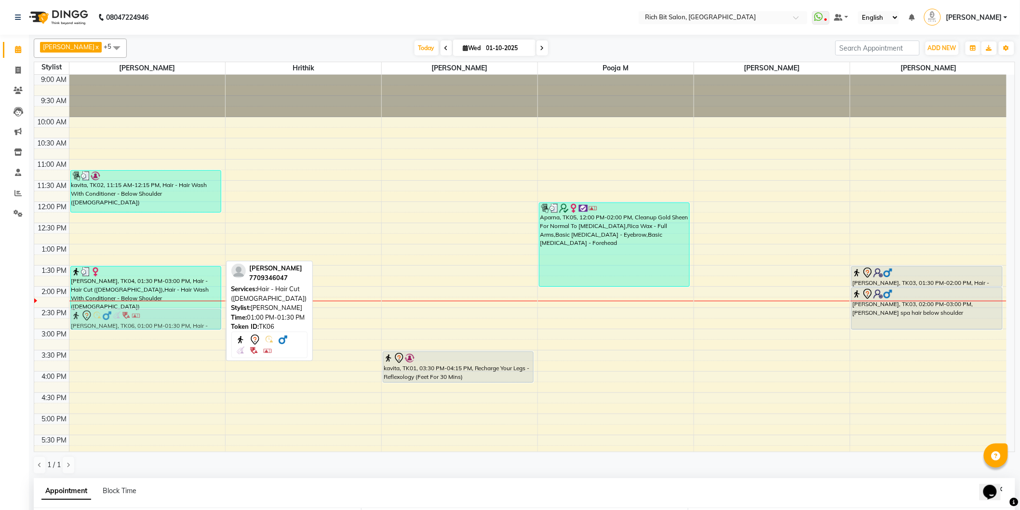
drag, startPoint x: 191, startPoint y: 252, endPoint x: 196, endPoint y: 316, distance: 64.8
click at [196, 316] on div "kavita, TK02, 11:15 AM-12:15 PM, Hair - Hair Wash With Conditioner - Below Shou…" at bounding box center [147, 371] width 156 height 593
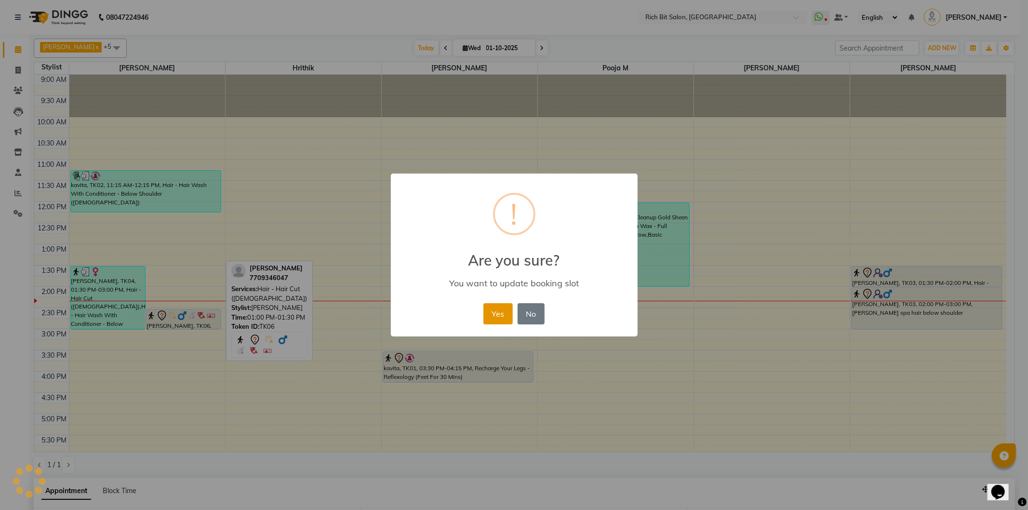
click at [495, 314] on button "Yes" at bounding box center [498, 313] width 29 height 21
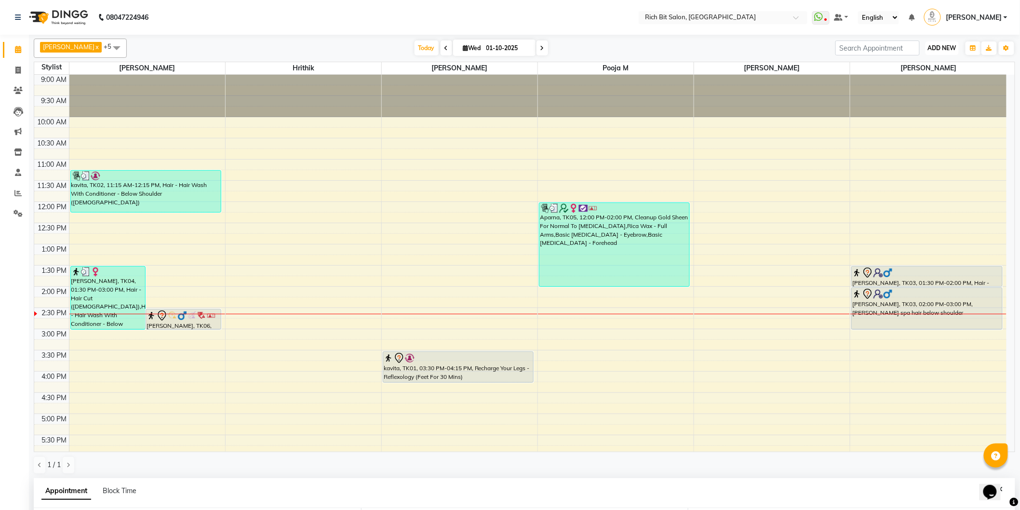
click at [938, 45] on span "ADD NEW" at bounding box center [942, 47] width 28 height 7
click at [928, 66] on button "Add Appointment" at bounding box center [921, 66] width 76 height 13
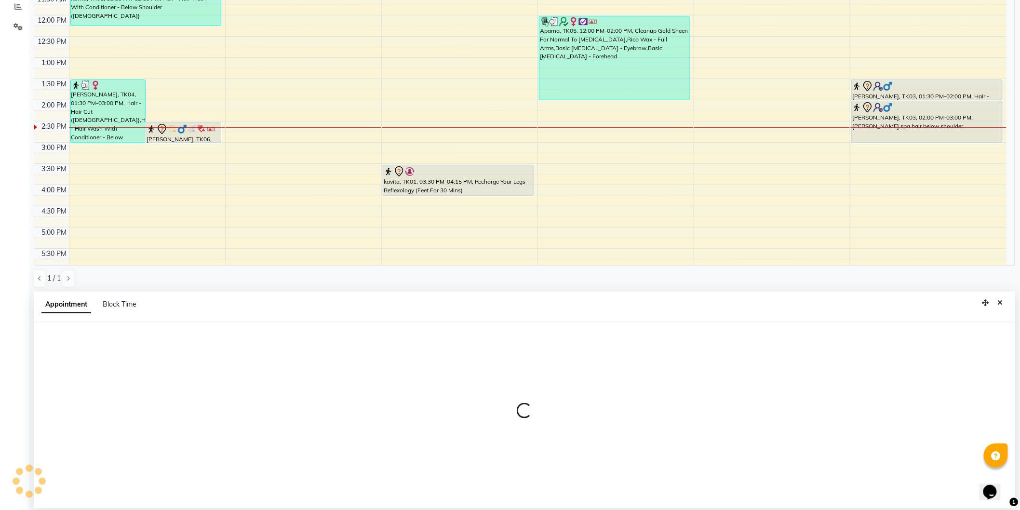
select select "600"
select select "tentative"
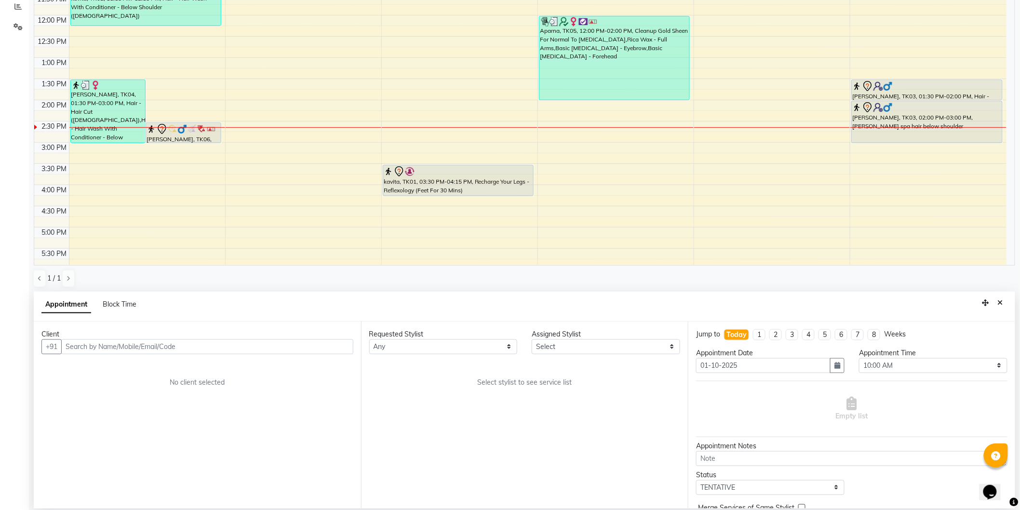
click at [165, 350] on input "text" at bounding box center [207, 346] width 292 height 15
click at [102, 367] on ngb-highlight "98******95" at bounding box center [115, 368] width 40 height 10
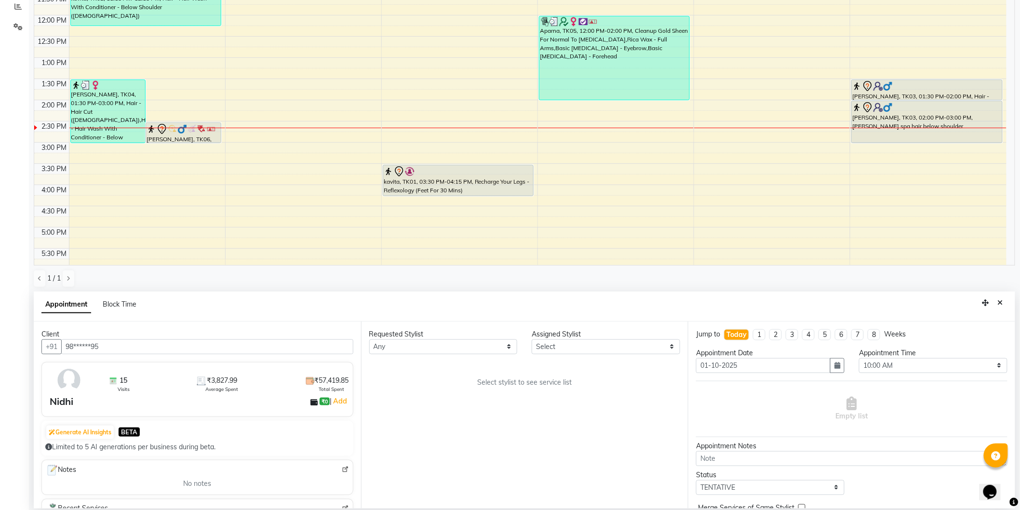
type input "98******95"
click at [613, 347] on select "Select [PERSON_NAME] [MEDICAL_DATA][PERSON_NAME] [PERSON_NAME] [PERSON_NAME]" at bounding box center [606, 346] width 148 height 15
select select "8681"
click at [532, 339] on select "Select [PERSON_NAME] [MEDICAL_DATA][PERSON_NAME] [PERSON_NAME] [PERSON_NAME]" at bounding box center [606, 346] width 148 height 15
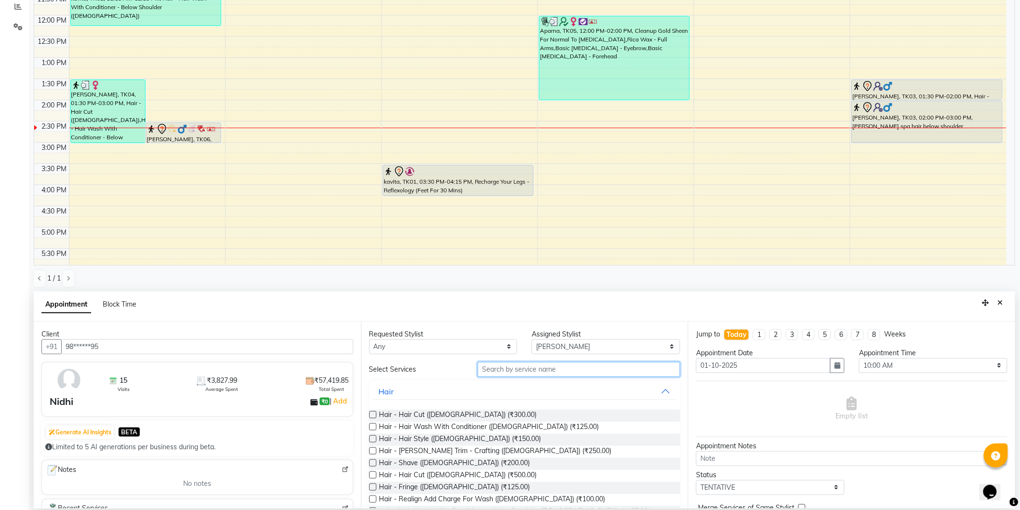
click at [565, 366] on input "text" at bounding box center [579, 369] width 202 height 15
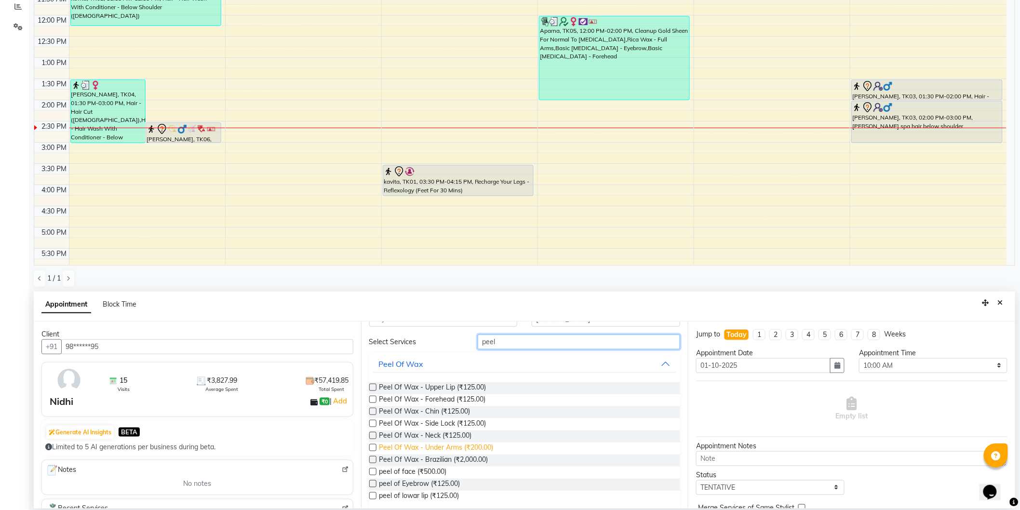
scroll to position [54, 0]
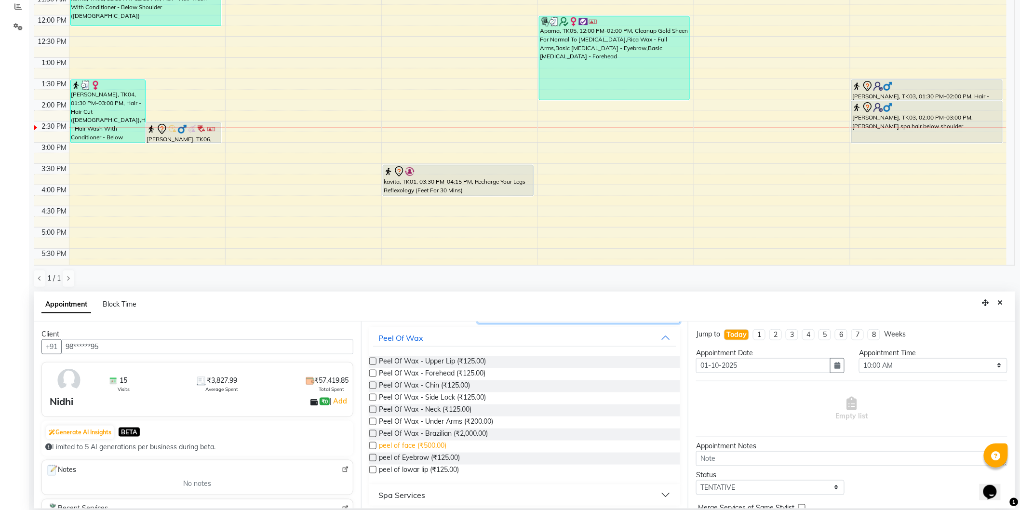
type input "peel"
click at [429, 447] on span "peel of face (₹500.00)" at bounding box center [412, 447] width 67 height 12
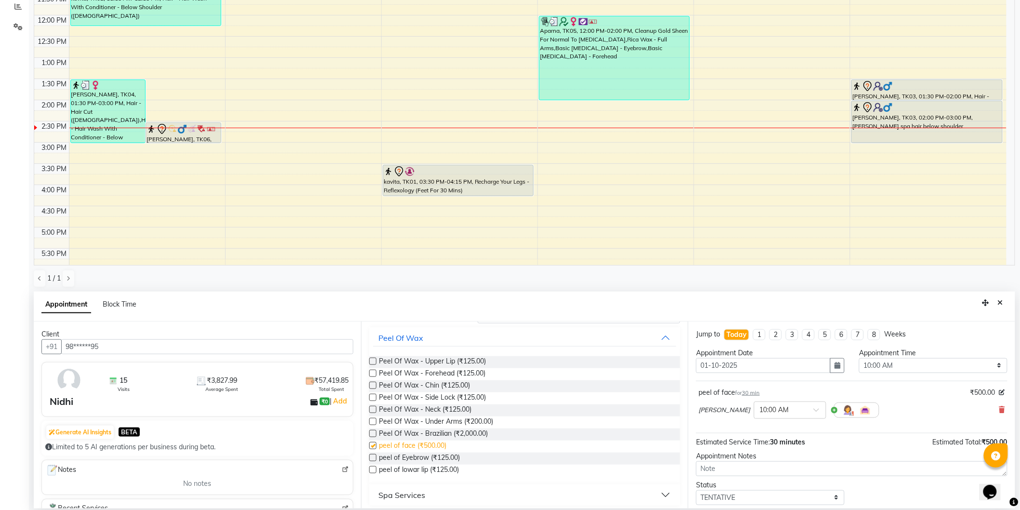
checkbox input "false"
click at [880, 367] on select "Select 10:00 AM 10:15 AM 10:30 AM 10:45 AM 11:00 AM 11:15 AM 11:30 AM 11:45 AM …" at bounding box center [933, 365] width 148 height 15
select select "840"
click at [859, 358] on select "Select 10:00 AM 10:15 AM 10:30 AM 10:45 AM 11:00 AM 11:15 AM 11:30 AM 11:45 AM …" at bounding box center [933, 365] width 148 height 15
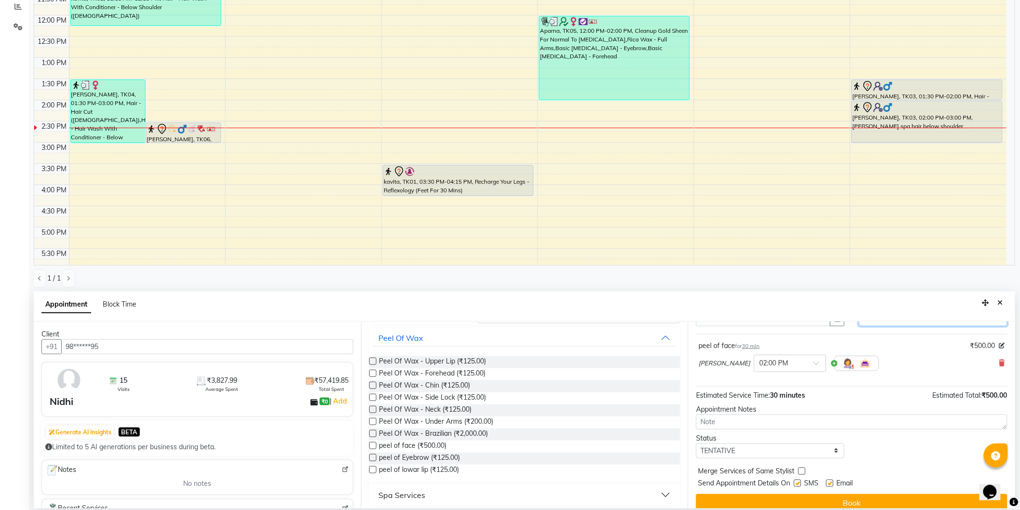
scroll to position [57, 0]
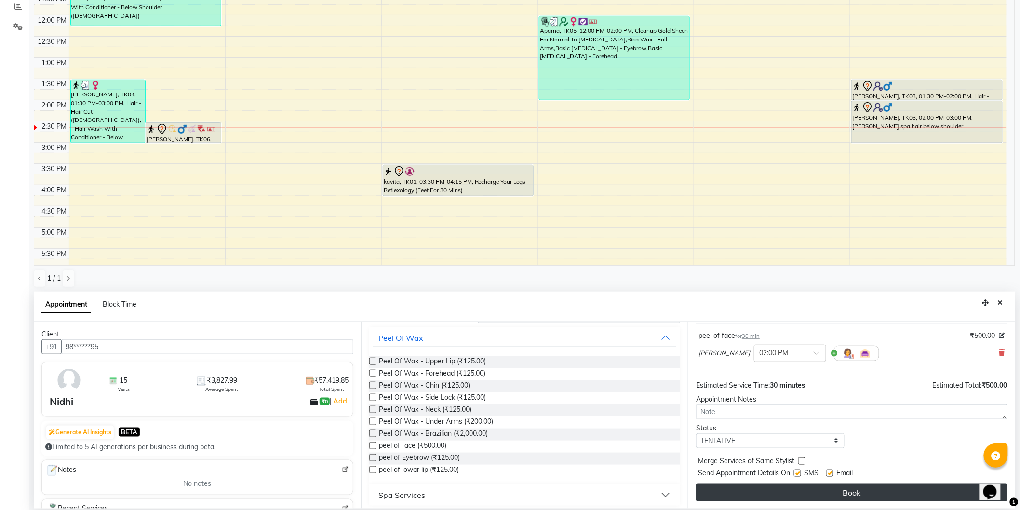
click at [850, 491] on button "Book" at bounding box center [851, 492] width 311 height 17
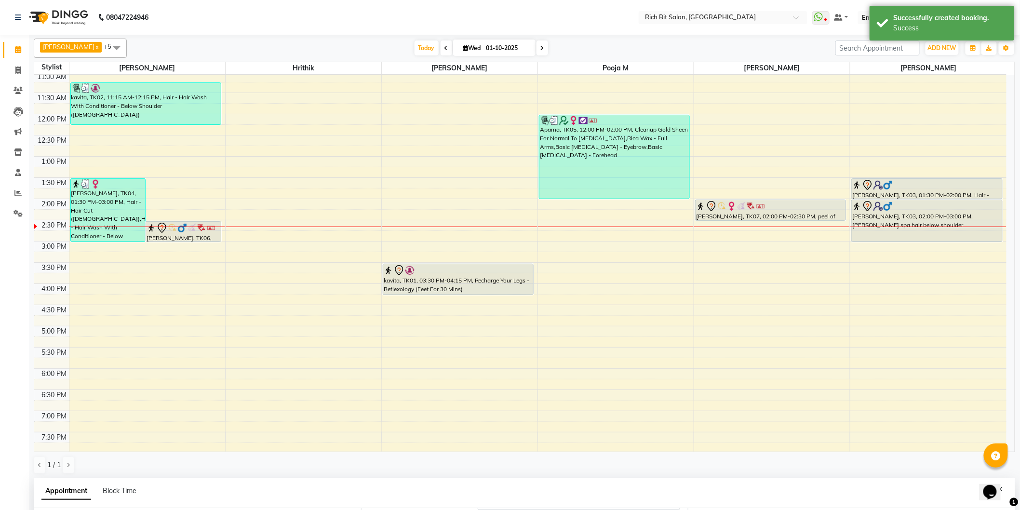
scroll to position [107, 0]
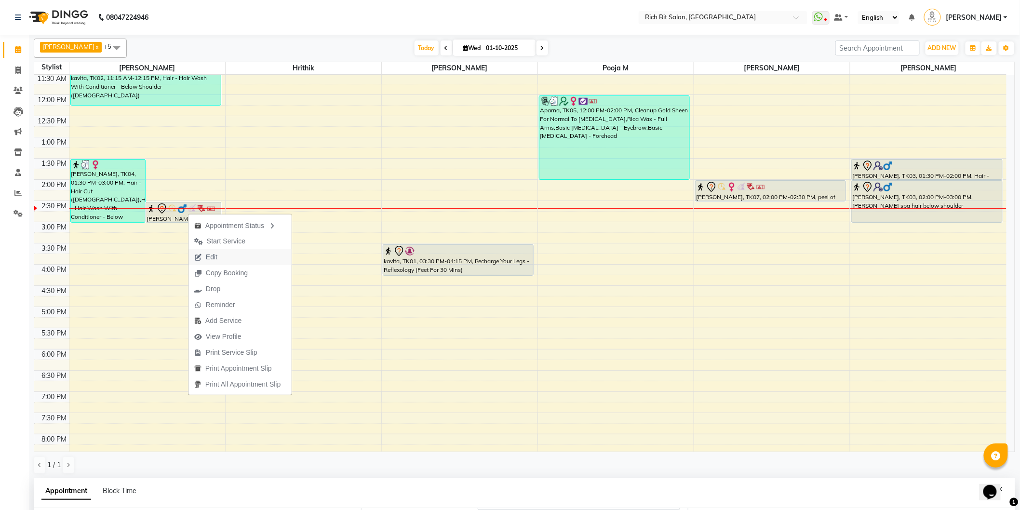
click at [209, 254] on span "Edit" at bounding box center [212, 257] width 12 height 10
select select "tentative"
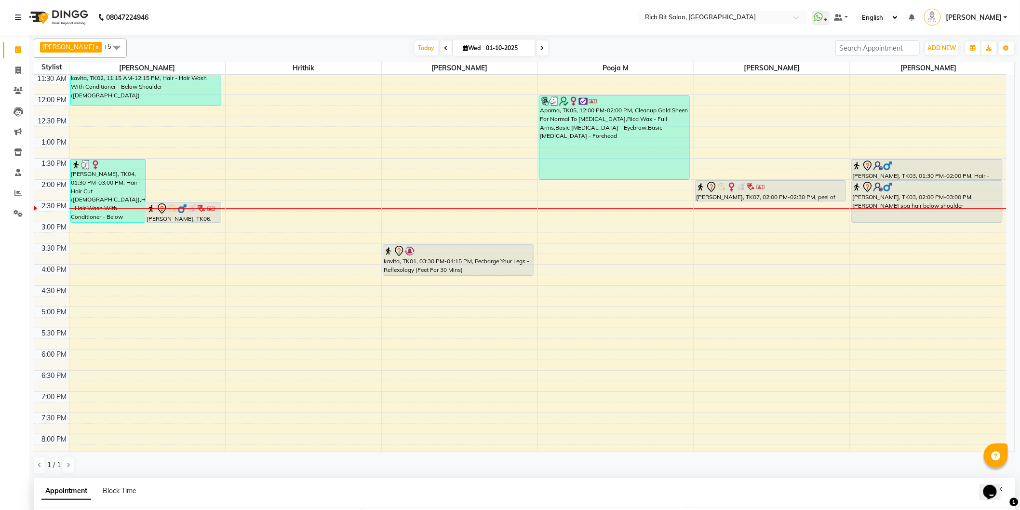
type input "01-10-2025"
select select "870"
select select "8677"
select select "236"
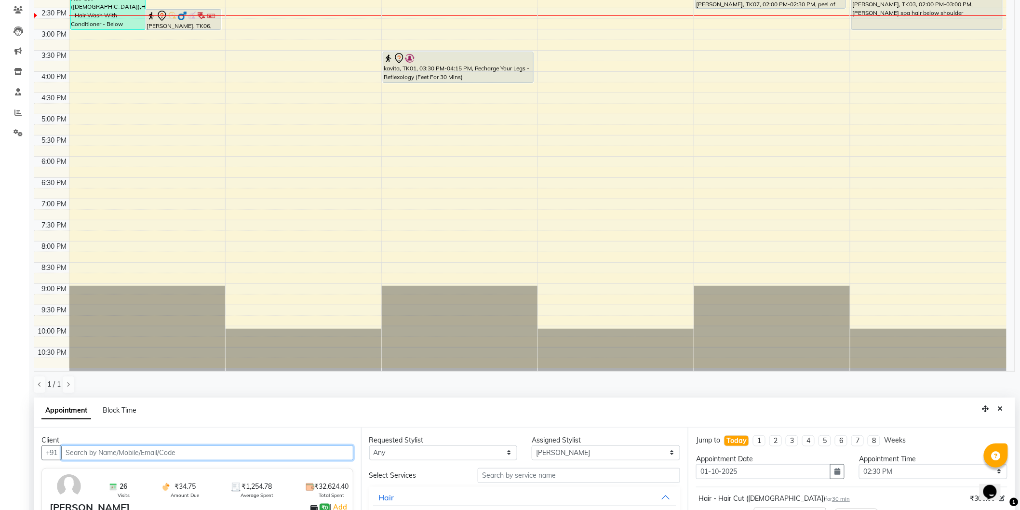
scroll to position [187, 0]
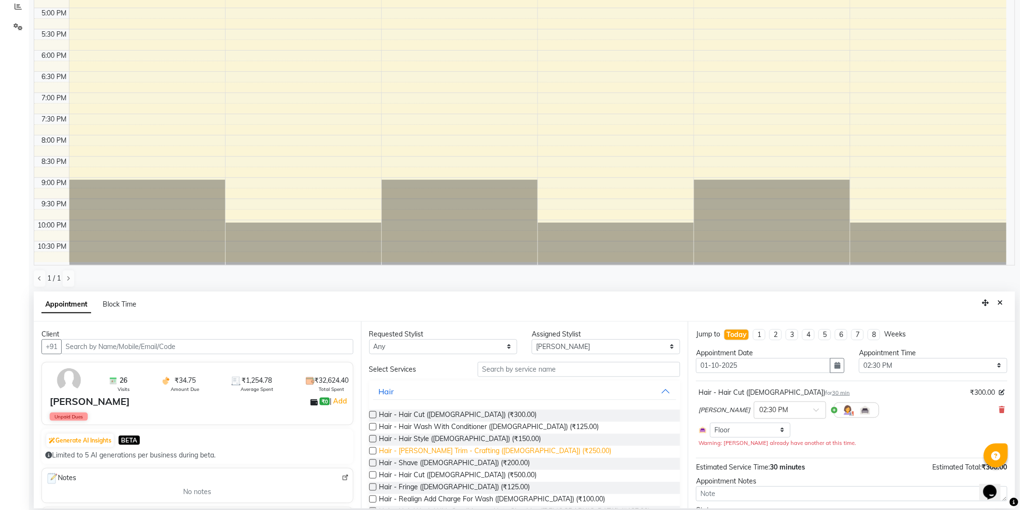
click at [466, 451] on span "Hair - [PERSON_NAME] Trim - Crafting ([DEMOGRAPHIC_DATA]) (₹250.00)" at bounding box center [495, 452] width 232 height 12
checkbox input "false"
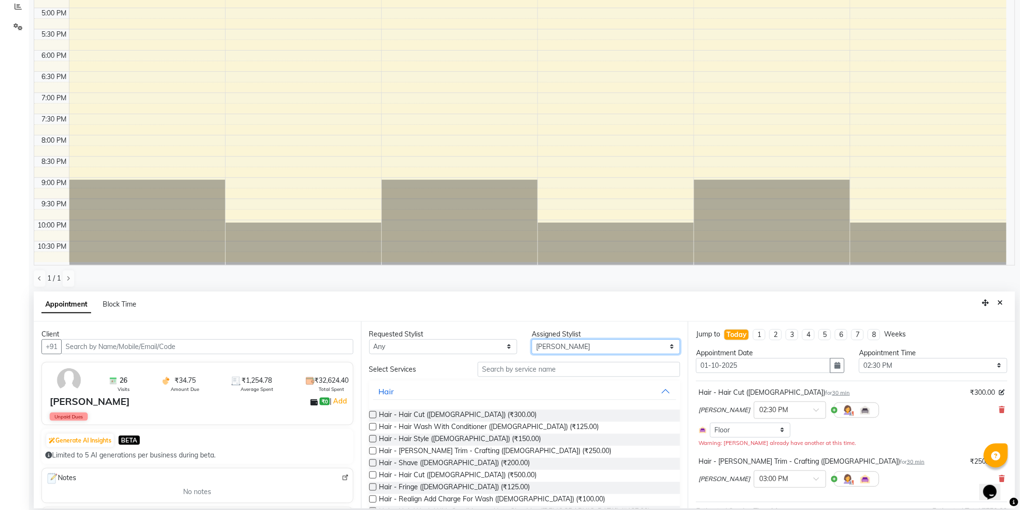
click at [603, 346] on select "Select [PERSON_NAME] [MEDICAL_DATA][PERSON_NAME] [PERSON_NAME] [PERSON_NAME]" at bounding box center [606, 346] width 148 height 15
select select "30544"
click at [532, 339] on select "Select [PERSON_NAME] [MEDICAL_DATA][PERSON_NAME] [PERSON_NAME] [PERSON_NAME]" at bounding box center [606, 346] width 148 height 15
click at [438, 413] on span "Hair - Hair Cut ([DEMOGRAPHIC_DATA]) (₹300.00)" at bounding box center [458, 416] width 158 height 12
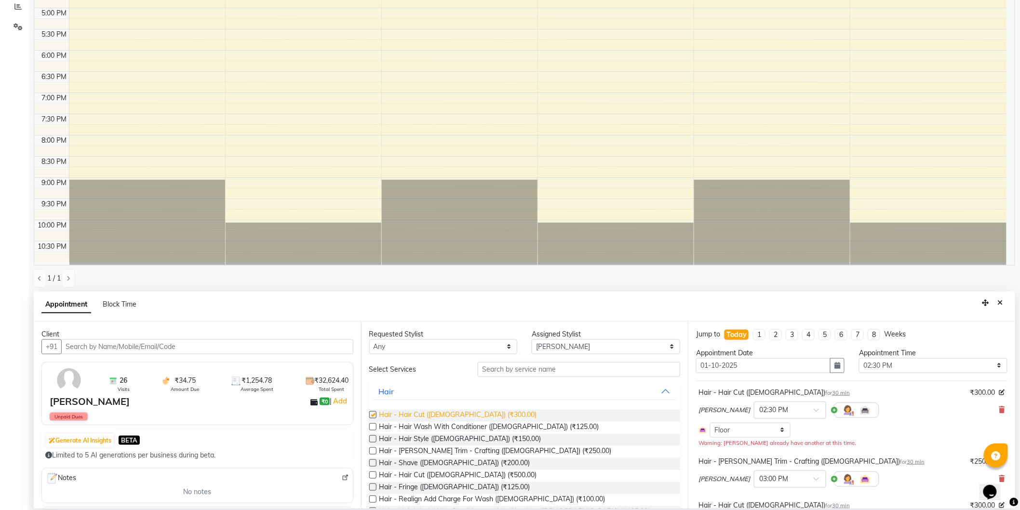
checkbox input "false"
click at [474, 450] on span "Hair - [PERSON_NAME] Trim - Crafting ([DEMOGRAPHIC_DATA]) (₹250.00)" at bounding box center [495, 452] width 232 height 12
checkbox input "false"
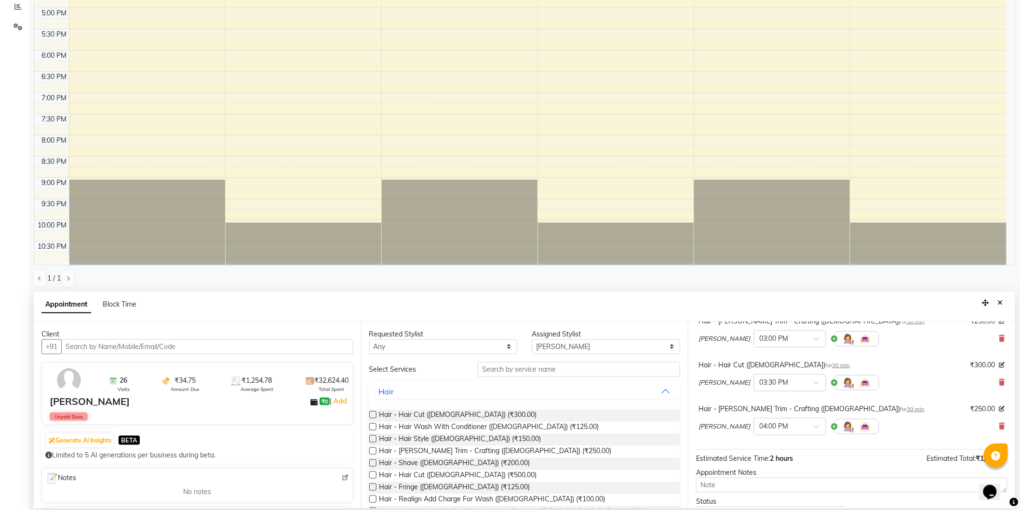
scroll to position [186, 0]
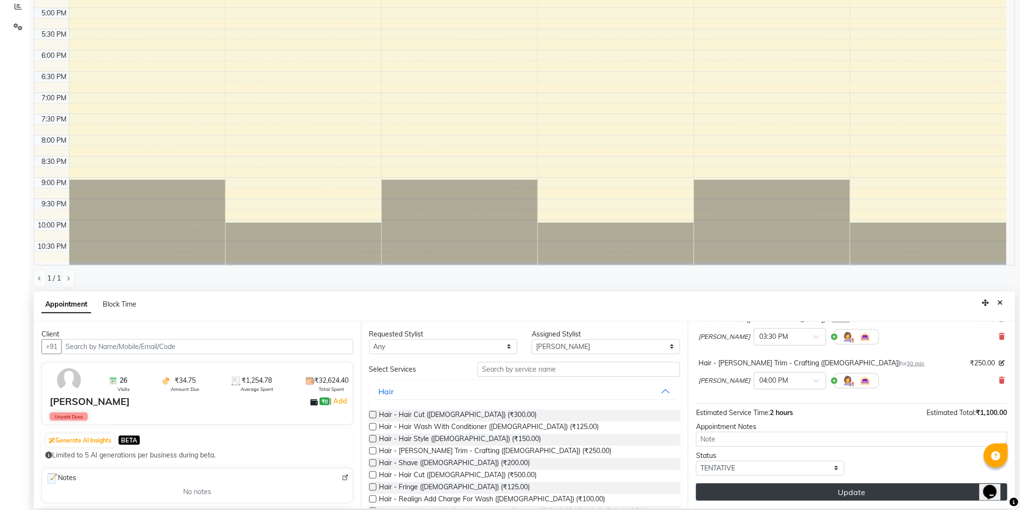
click at [867, 492] on button "Update" at bounding box center [851, 492] width 311 height 17
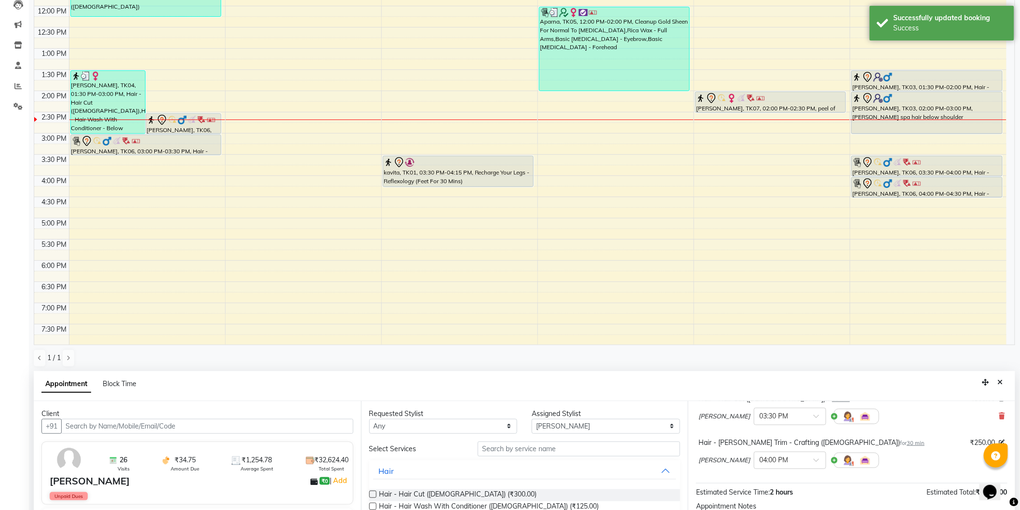
scroll to position [59, 0]
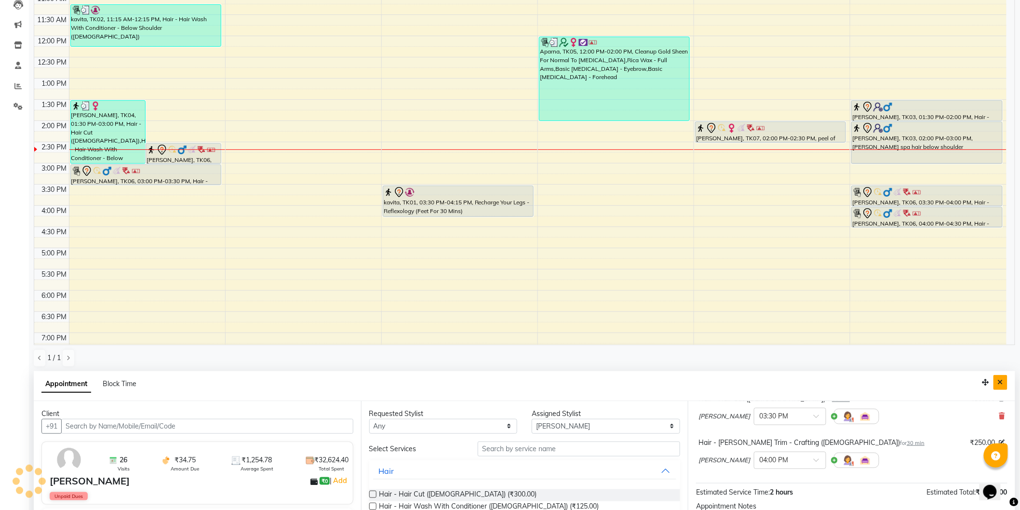
click at [1002, 382] on icon "Close" at bounding box center [1000, 382] width 5 height 7
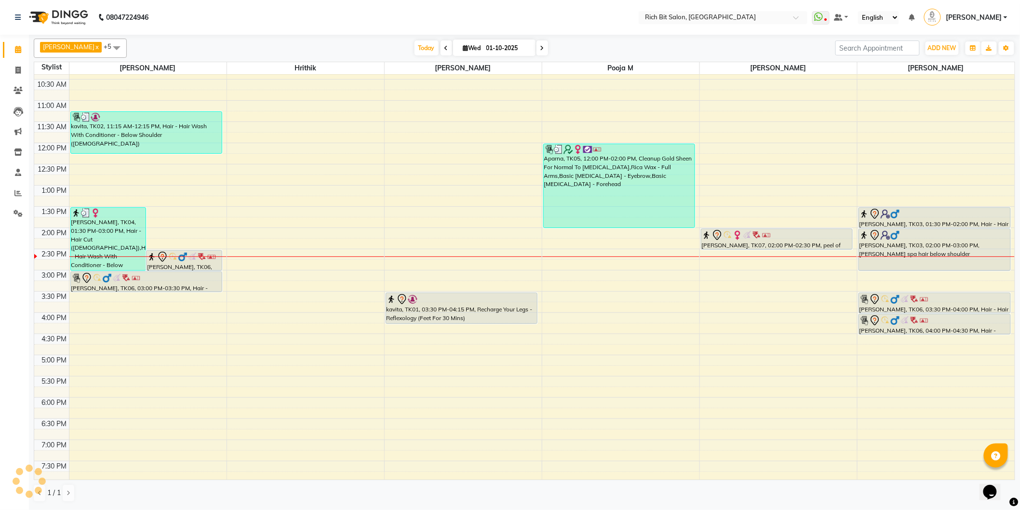
scroll to position [0, 0]
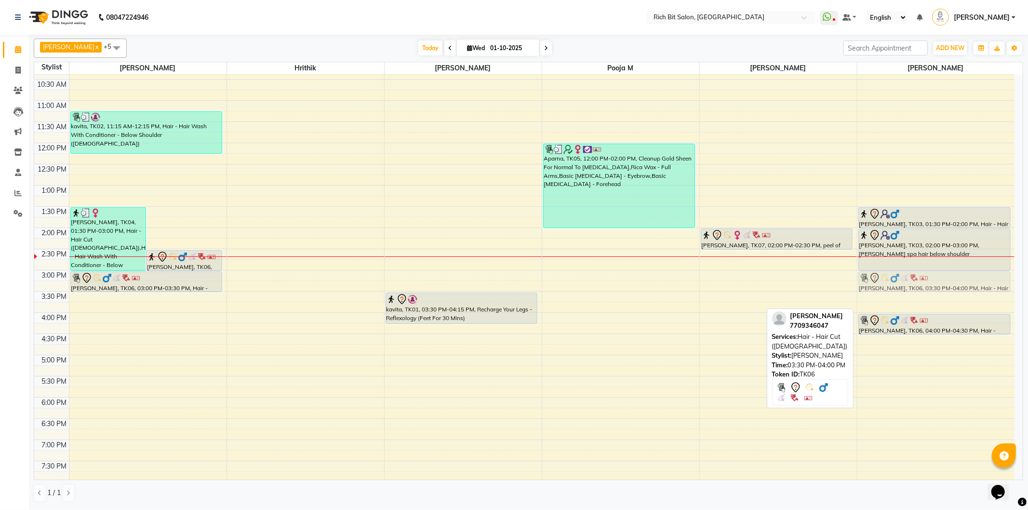
drag, startPoint x: 914, startPoint y: 298, endPoint x: 909, endPoint y: 287, distance: 12.3
click at [909, 279] on div "[PERSON_NAME], TK03, 01:30 PM-02:00 PM, Hair - Hair Cut ([DEMOGRAPHIC_DATA]) [P…" at bounding box center [937, 312] width 158 height 593
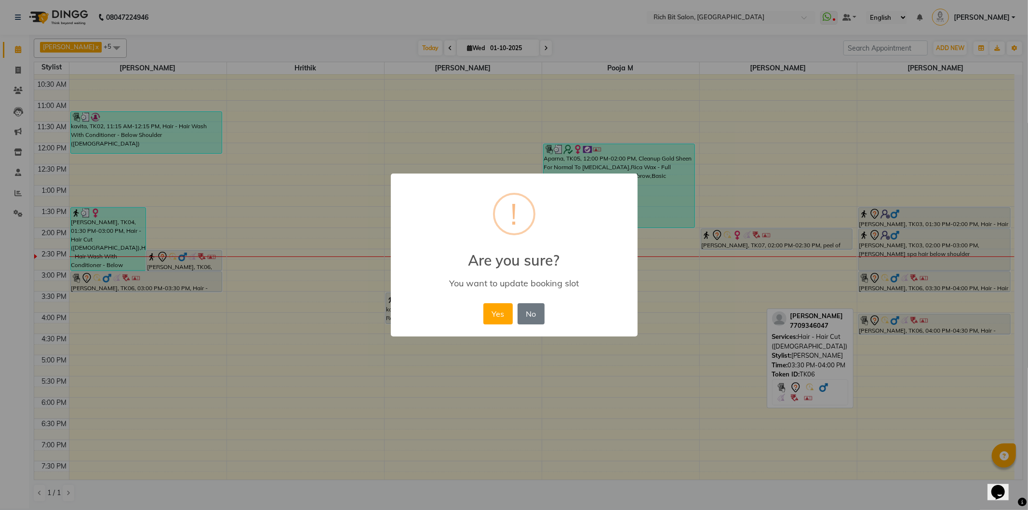
click at [478, 310] on div "× ! Are you sure? You want to update booking slot Yes No No" at bounding box center [514, 255] width 247 height 163
click at [492, 314] on button "Yes" at bounding box center [498, 313] width 29 height 21
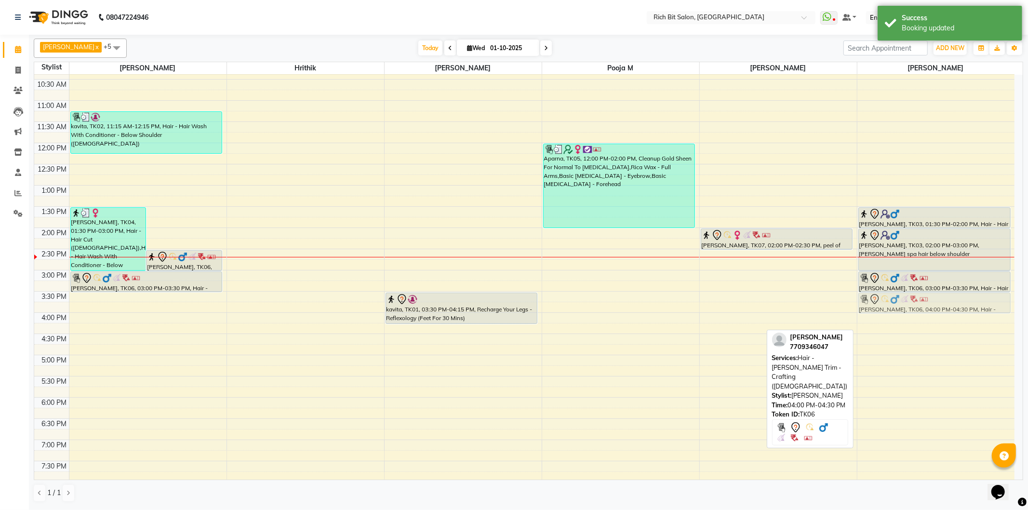
drag, startPoint x: 927, startPoint y: 323, endPoint x: 918, endPoint y: 309, distance: 16.7
click at [921, 302] on div "[PERSON_NAME], TK03, 01:30 PM-02:00 PM, Hair - Hair Cut ([DEMOGRAPHIC_DATA]) [P…" at bounding box center [937, 312] width 158 height 593
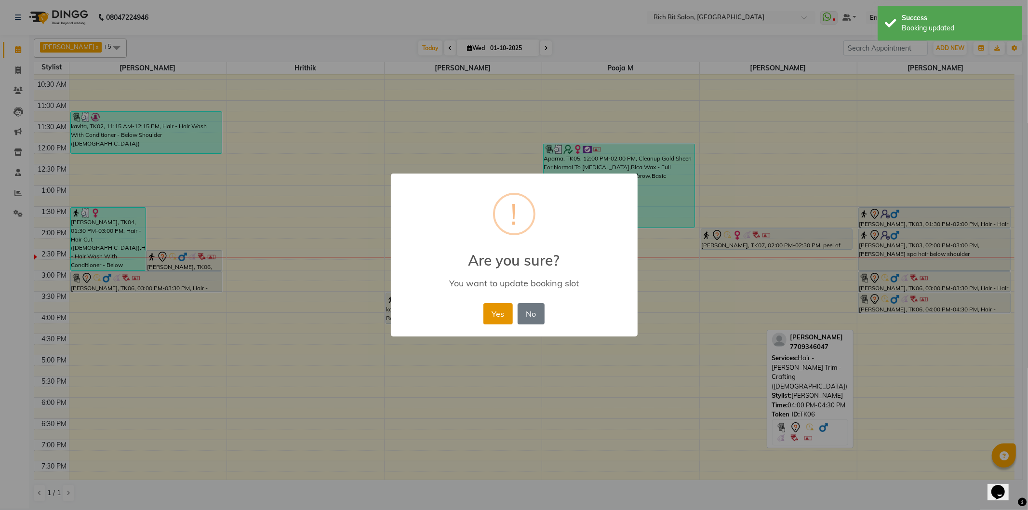
click at [493, 312] on button "Yes" at bounding box center [498, 313] width 29 height 21
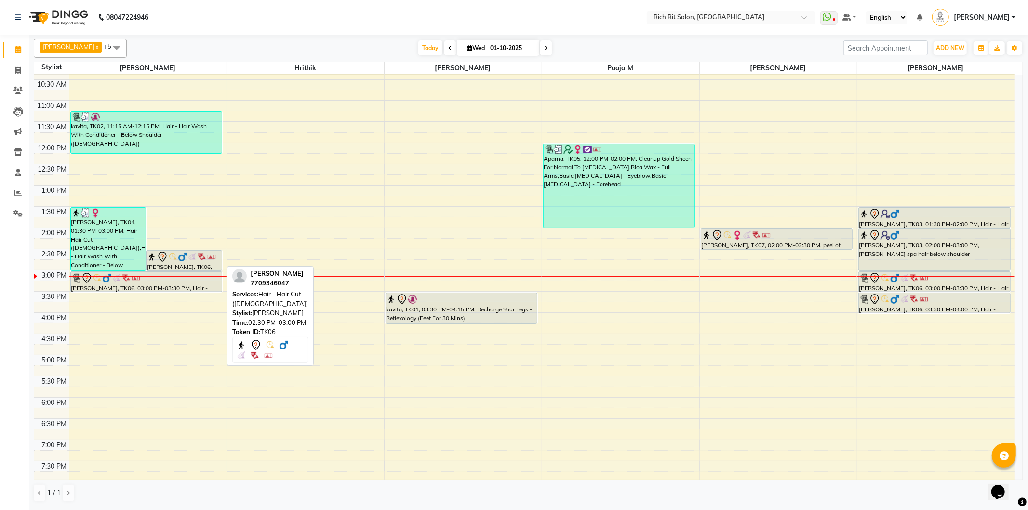
click at [192, 270] on div at bounding box center [184, 271] width 75 height 4
click at [199, 267] on div "[PERSON_NAME], TK06, 02:30 PM-03:00 PM, Hair - Hair Cut ([DEMOGRAPHIC_DATA])" at bounding box center [184, 261] width 75 height 20
select select "7"
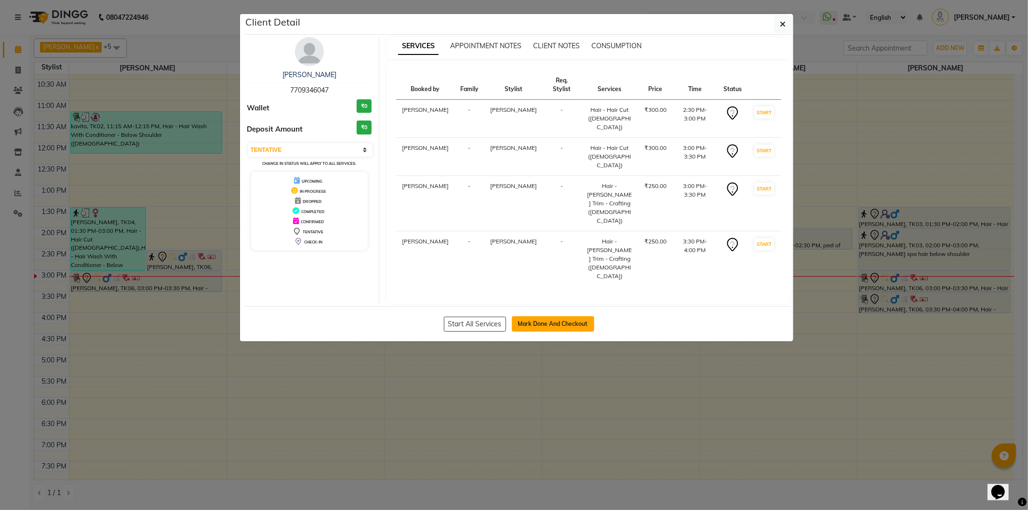
click at [555, 316] on button "Mark Done And Checkout" at bounding box center [553, 323] width 82 height 15
select select "609"
select select "service"
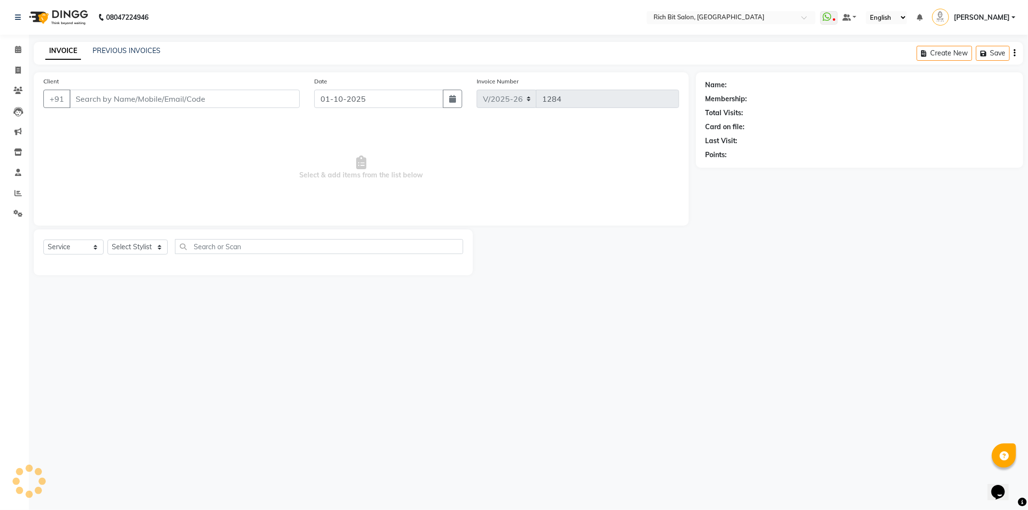
type input "77******47"
select select "30544"
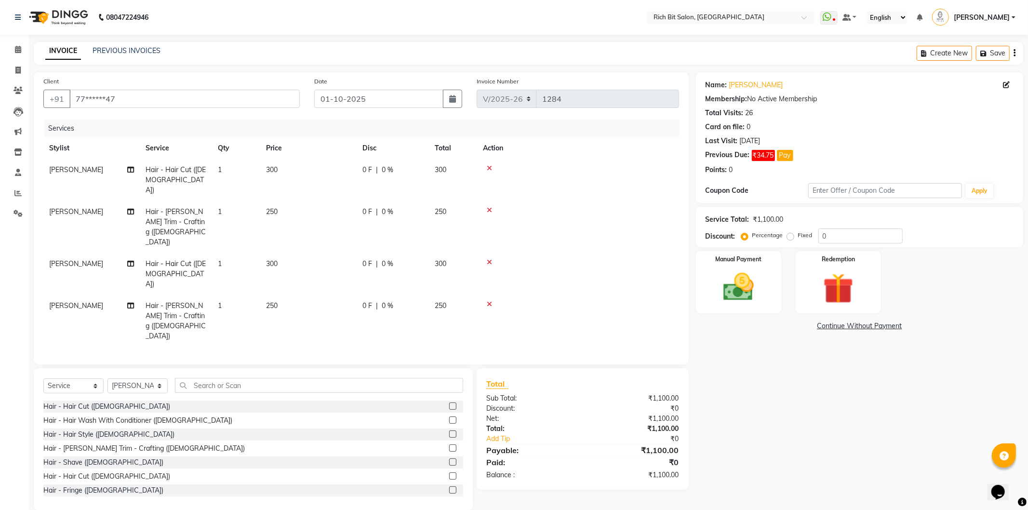
click at [382, 207] on span "0 %" at bounding box center [388, 212] width 12 height 10
select select "8677"
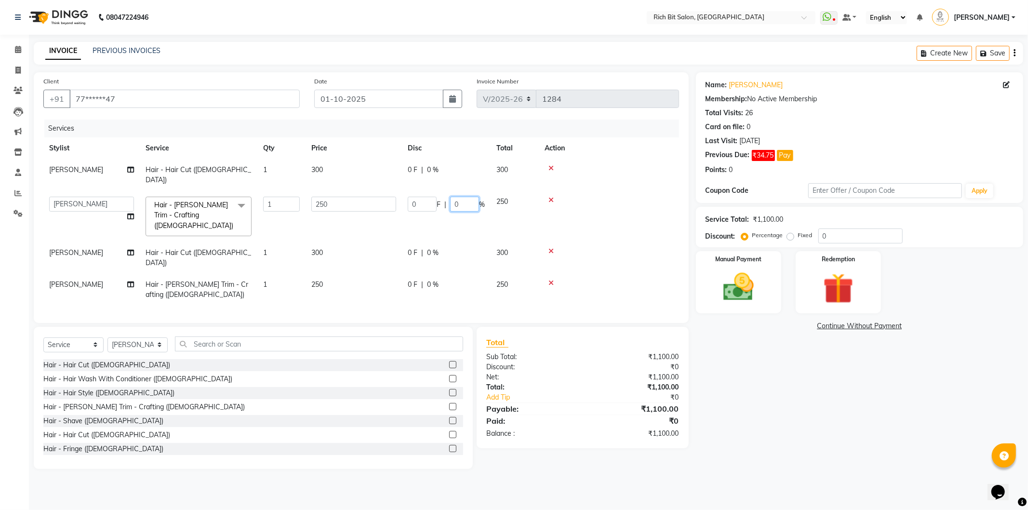
click at [463, 197] on input "0" at bounding box center [464, 204] width 29 height 15
type input "020"
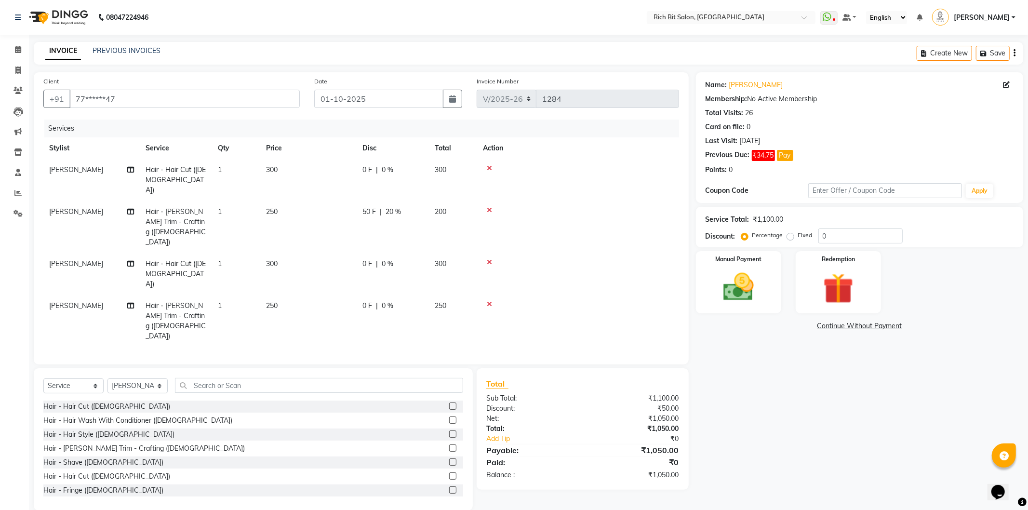
click at [459, 253] on tr "[PERSON_NAME] Hair - Hair Cut ([DEMOGRAPHIC_DATA]) 1 300 0 F | 0 % 300" at bounding box center [361, 274] width 636 height 42
click at [440, 301] on span "250" at bounding box center [441, 305] width 12 height 9
select select "30544"
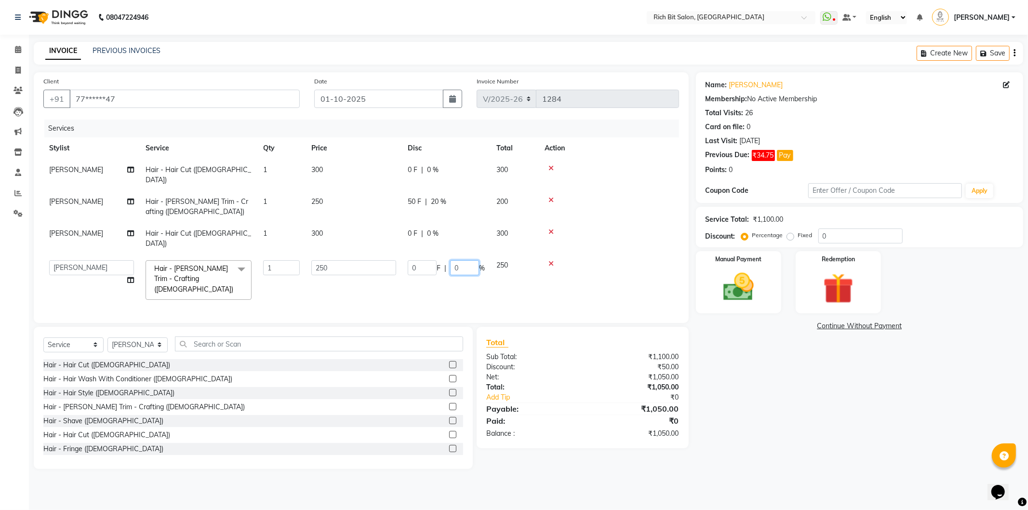
click at [468, 260] on input "0" at bounding box center [464, 267] width 29 height 15
type input "020"
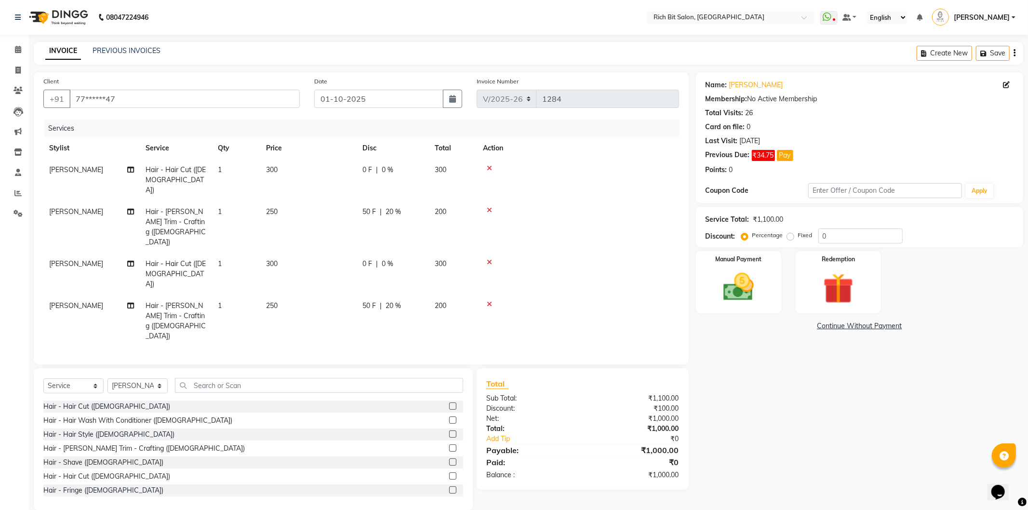
click at [456, 295] on tr "[PERSON_NAME] Hair - [PERSON_NAME] Trim - Crafting ([DEMOGRAPHIC_DATA]) 1 250 5…" at bounding box center [361, 321] width 636 height 52
click at [739, 282] on img at bounding box center [739, 287] width 52 height 37
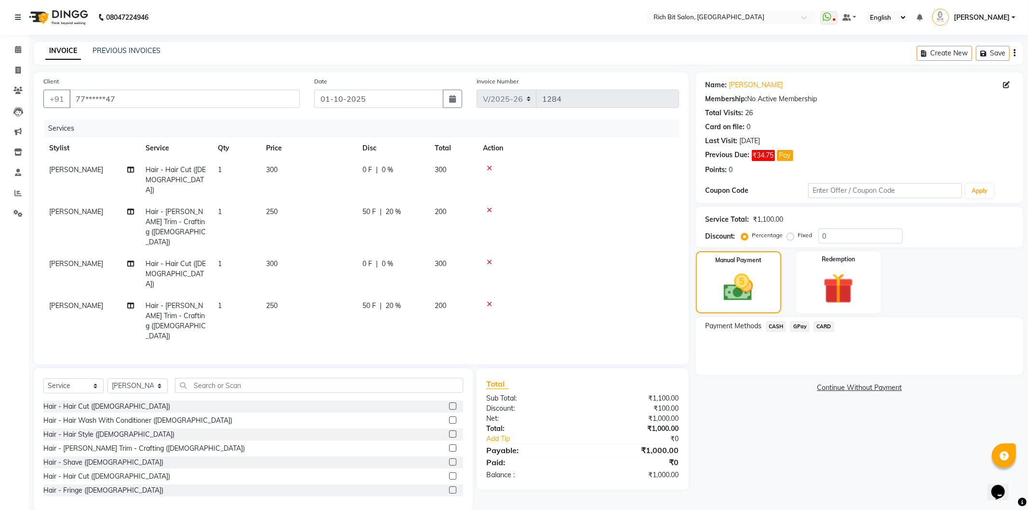
click at [796, 324] on span "GPay" at bounding box center [800, 326] width 20 height 11
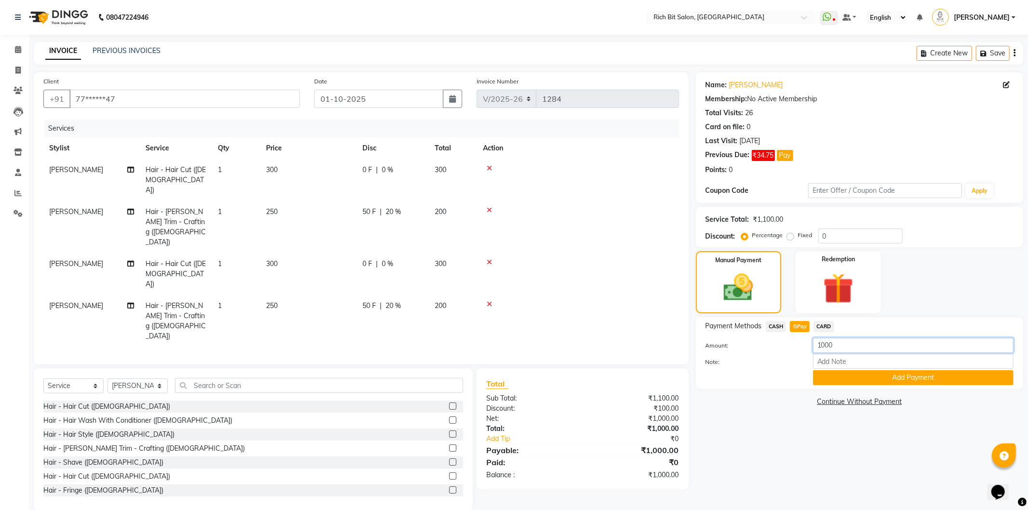
click at [846, 349] on input "1000" at bounding box center [913, 345] width 201 height 15
type input "1"
type input "500"
click at [858, 376] on button "Add Payment" at bounding box center [913, 377] width 201 height 15
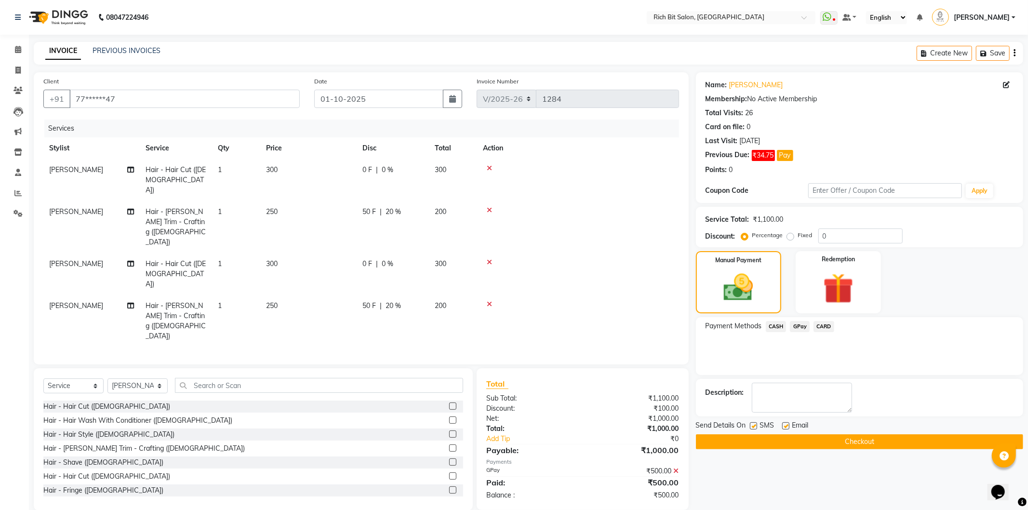
click at [775, 324] on span "CASH" at bounding box center [776, 326] width 21 height 11
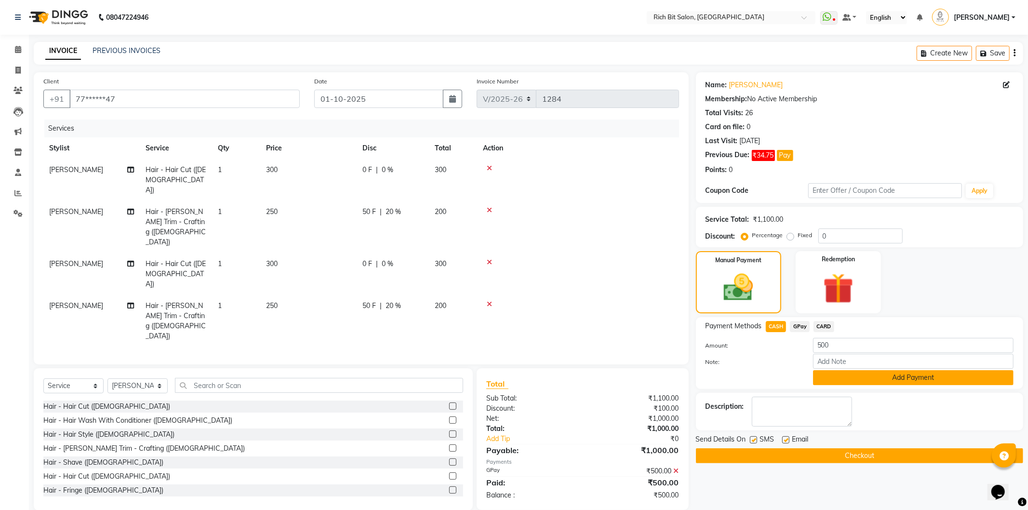
click at [851, 381] on button "Add Payment" at bounding box center [913, 377] width 201 height 15
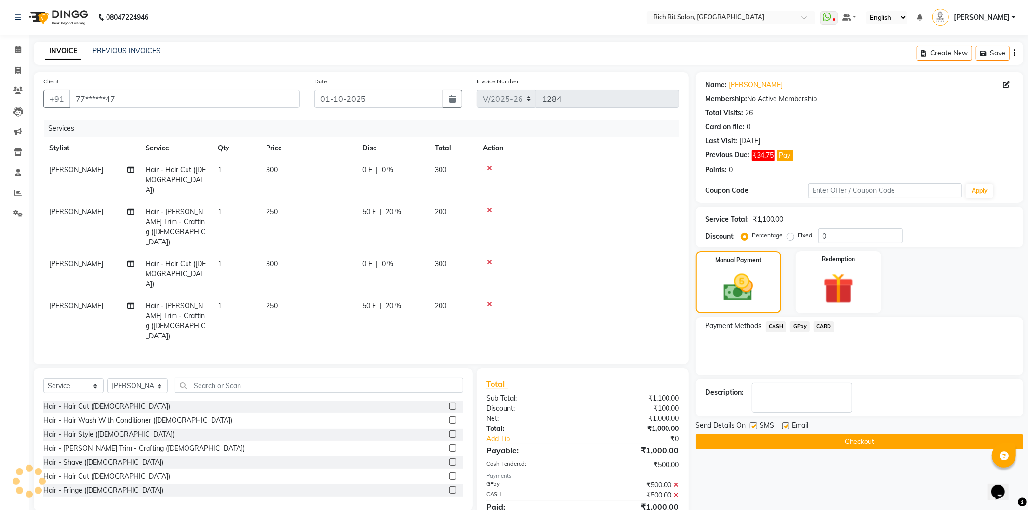
click at [786, 440] on button "Checkout" at bounding box center [859, 441] width 327 height 15
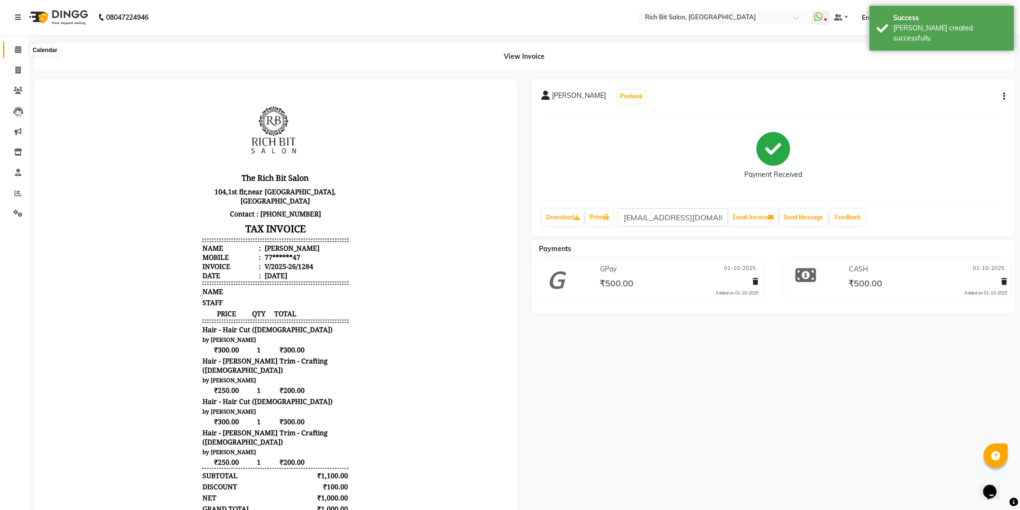
click at [16, 48] on icon at bounding box center [18, 49] width 6 height 7
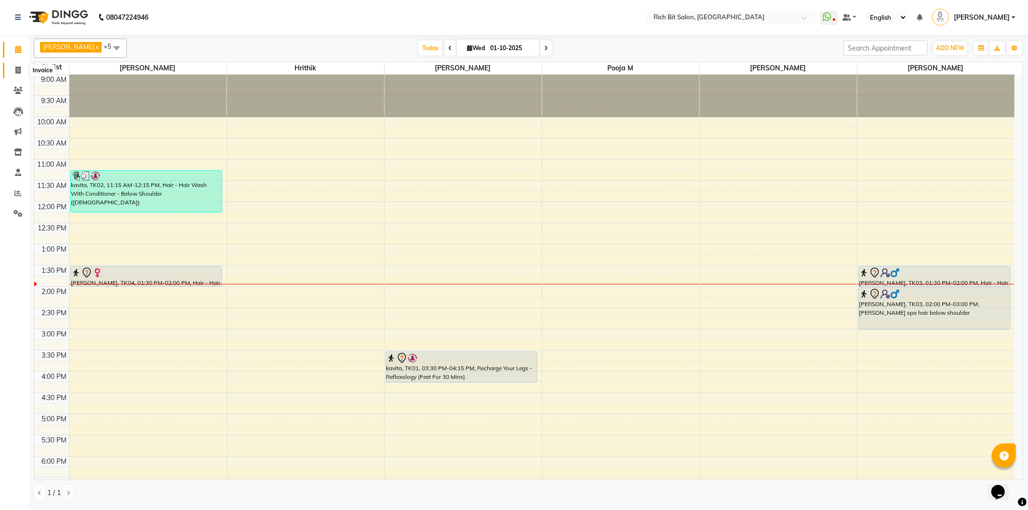
click at [15, 65] on span at bounding box center [18, 70] width 17 height 11
select select "service"
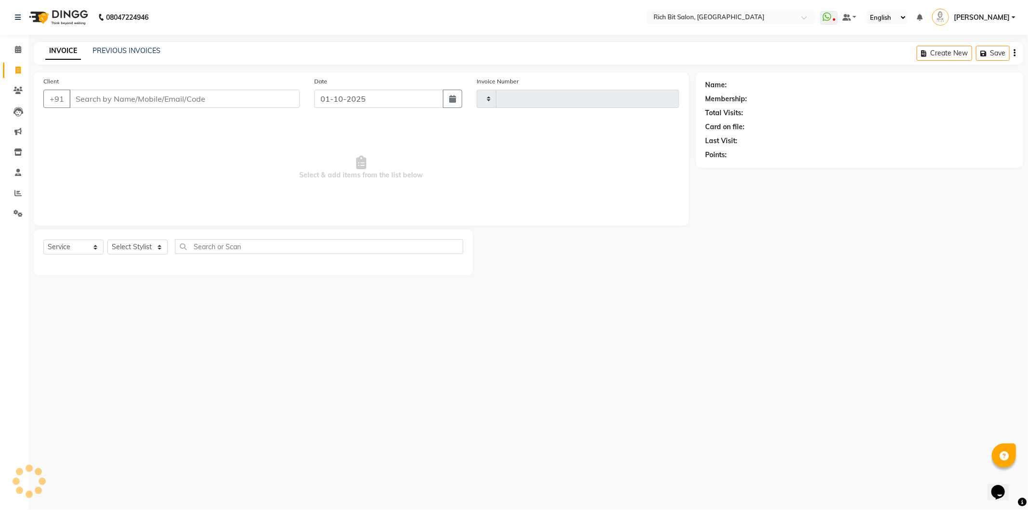
type input "1282"
select select "609"
click at [116, 98] on input "Client" at bounding box center [184, 99] width 230 height 18
